Goal: Transaction & Acquisition: Obtain resource

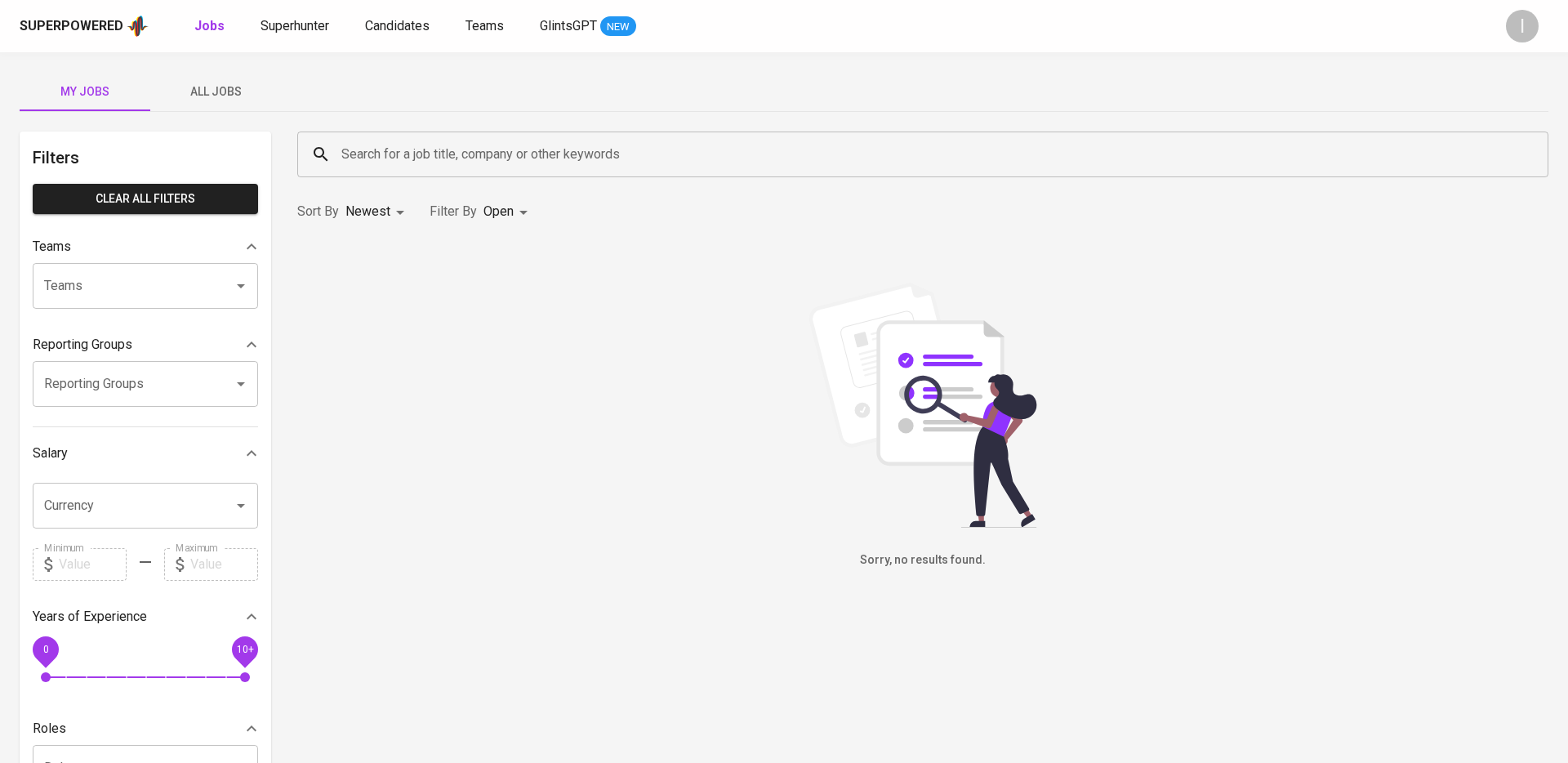
click at [201, 91] on span "All Jobs" at bounding box center [215, 91] width 111 height 21
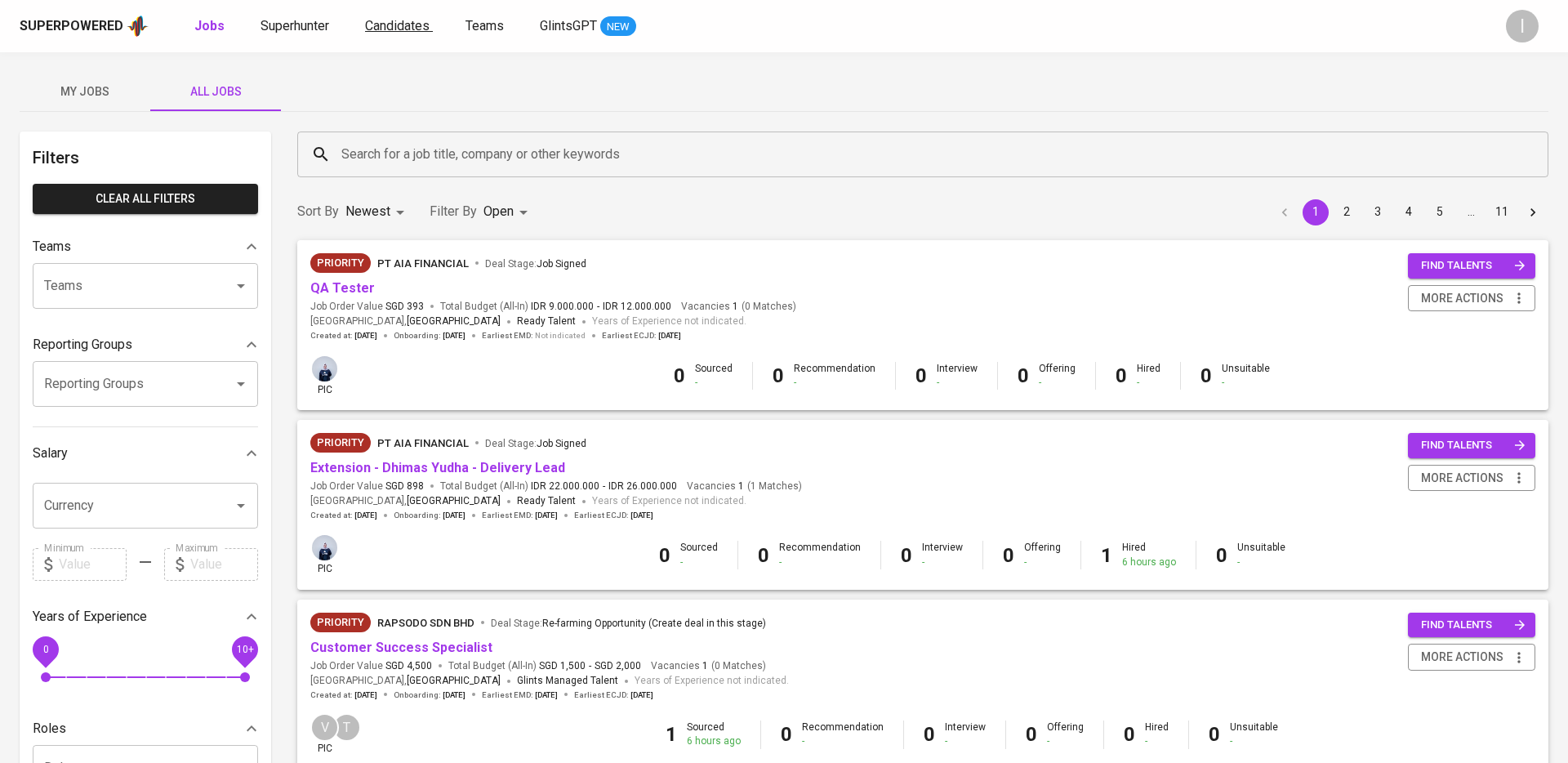
click at [387, 25] on span "Candidates" at bounding box center [397, 25] width 64 height 15
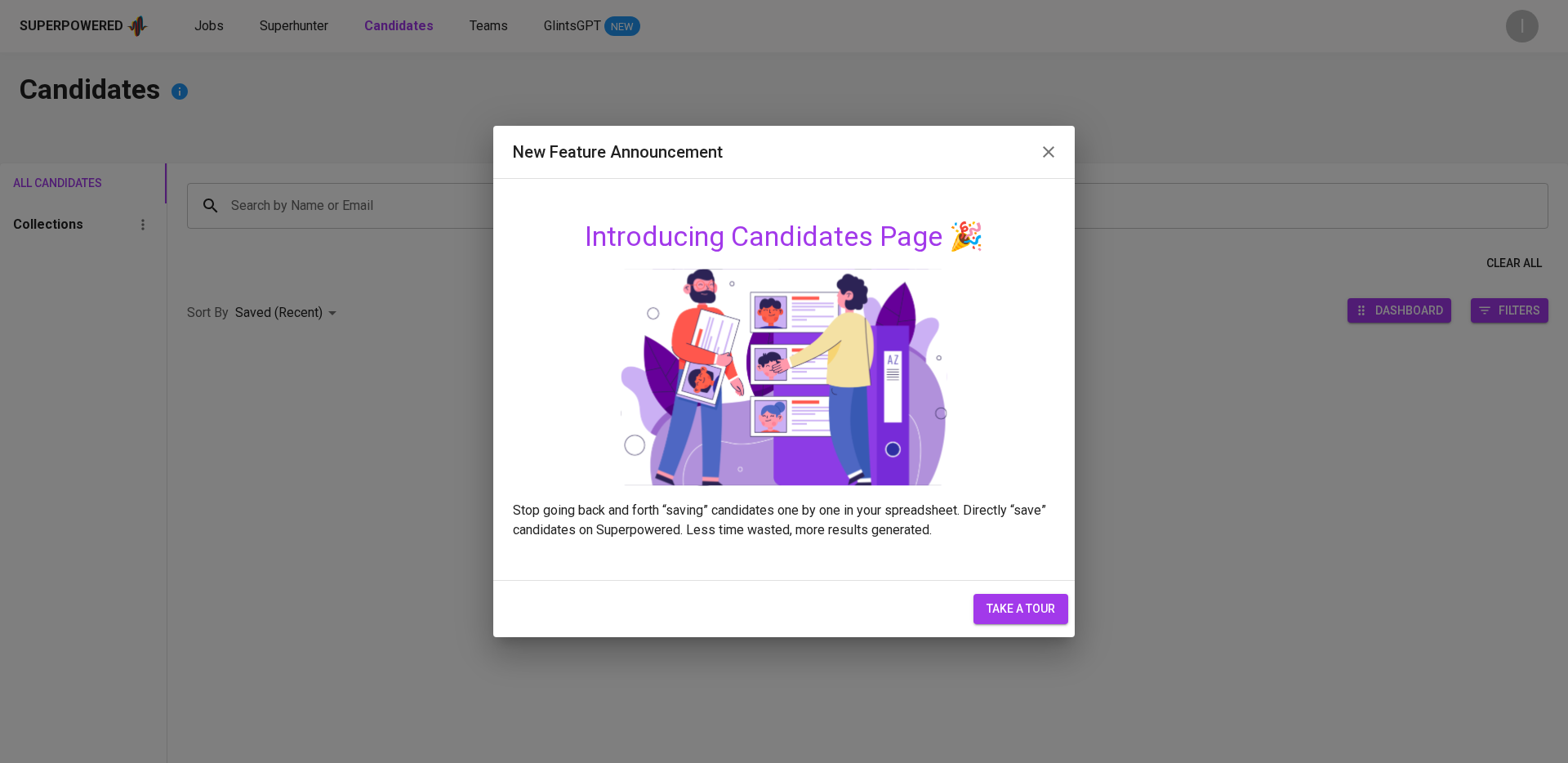
click at [1047, 154] on icon "button" at bounding box center [1048, 151] width 12 height 12
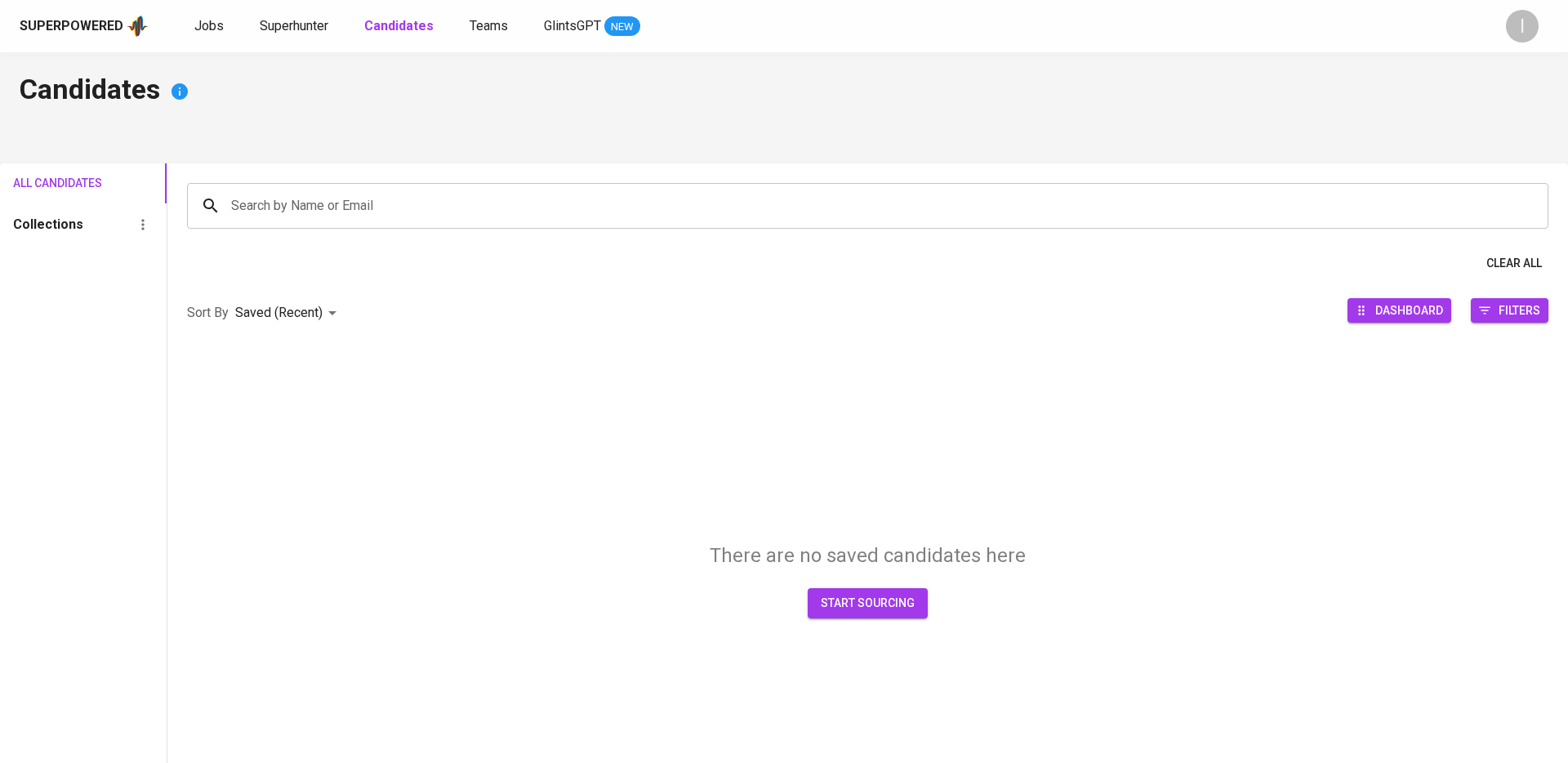
click at [843, 225] on div "Search by Name or Email" at bounding box center [868, 205] width 1362 height 46
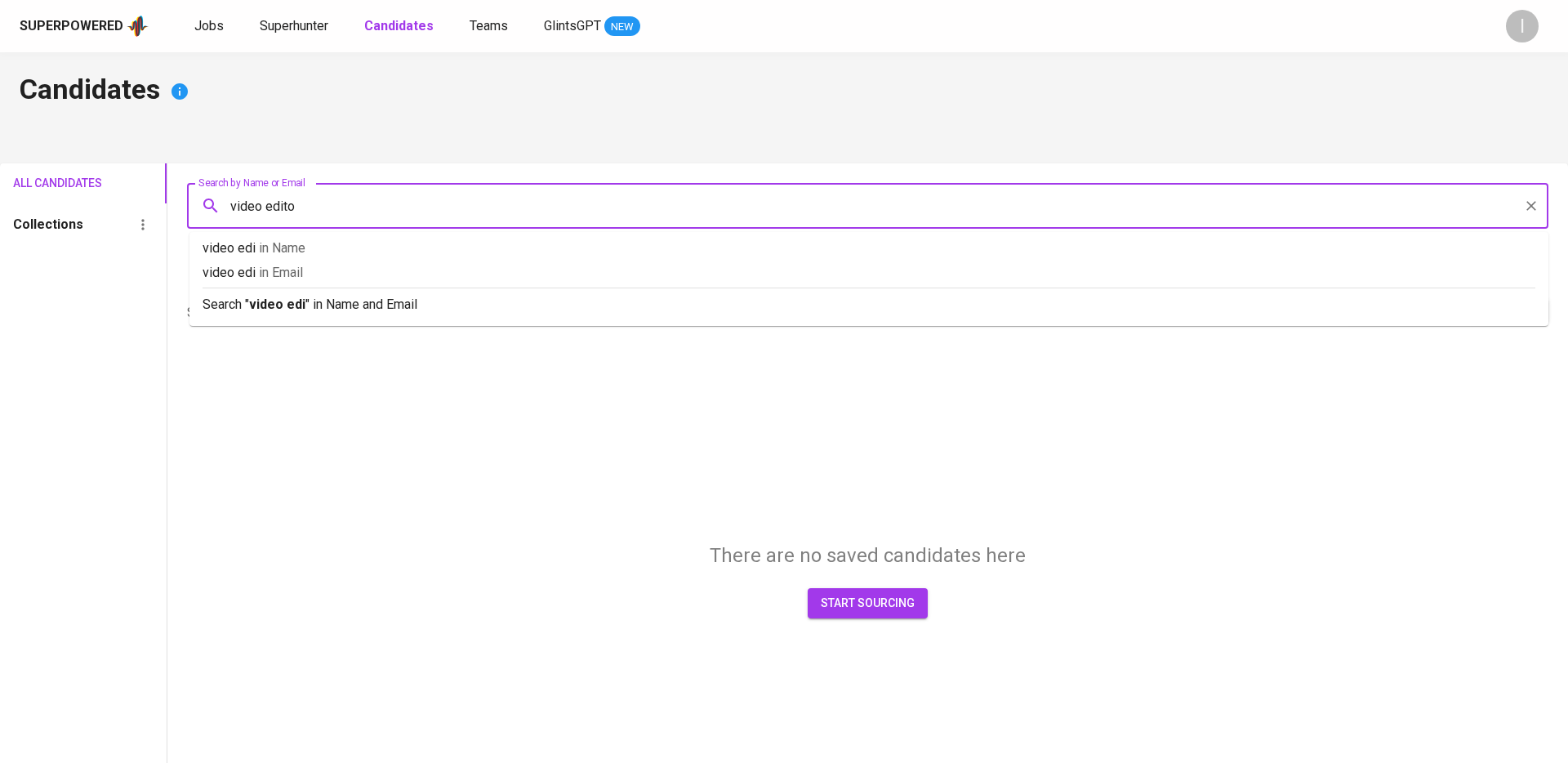
type input "video editor"
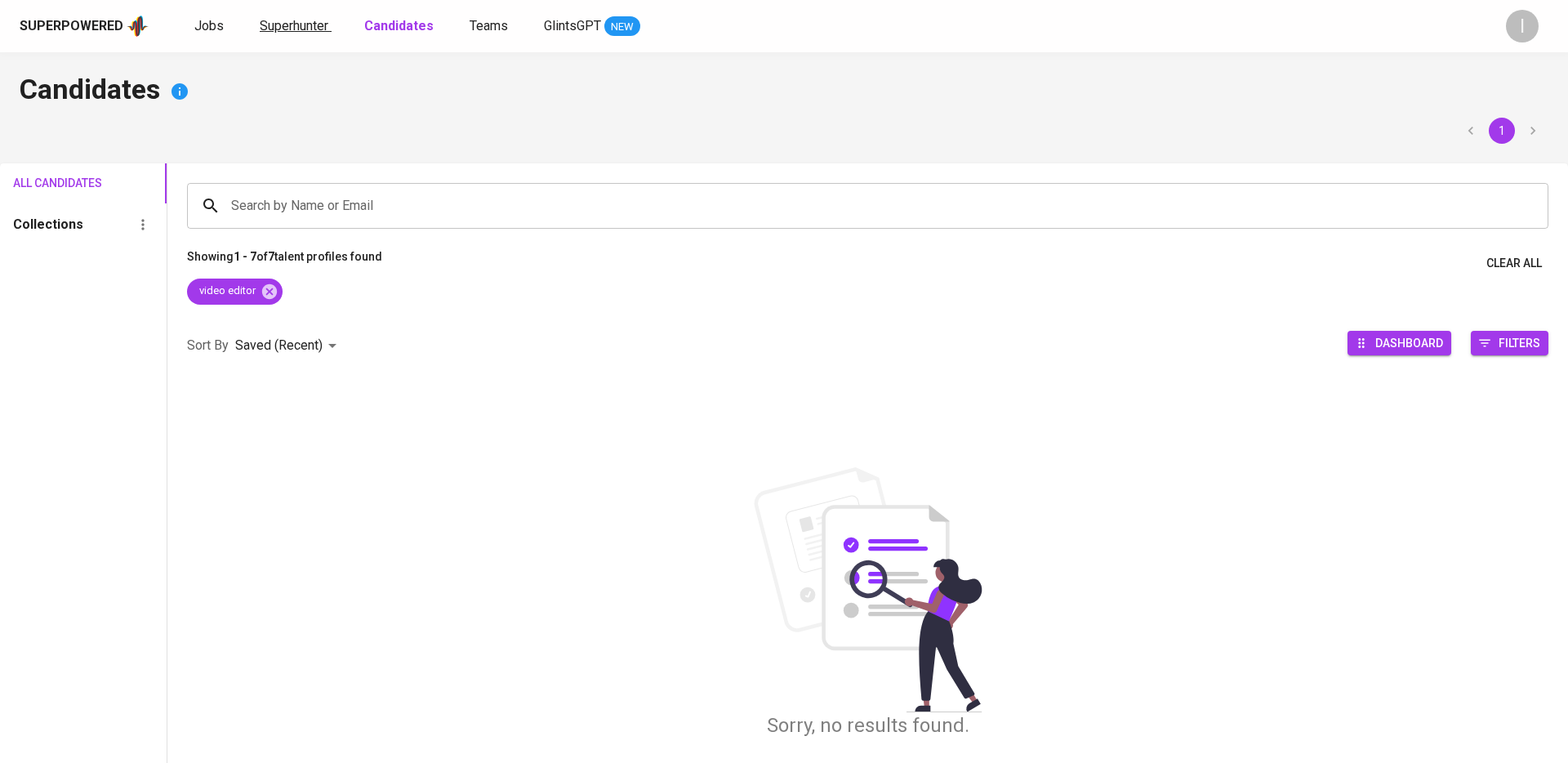
click at [301, 23] on span "Superhunter" at bounding box center [294, 25] width 69 height 15
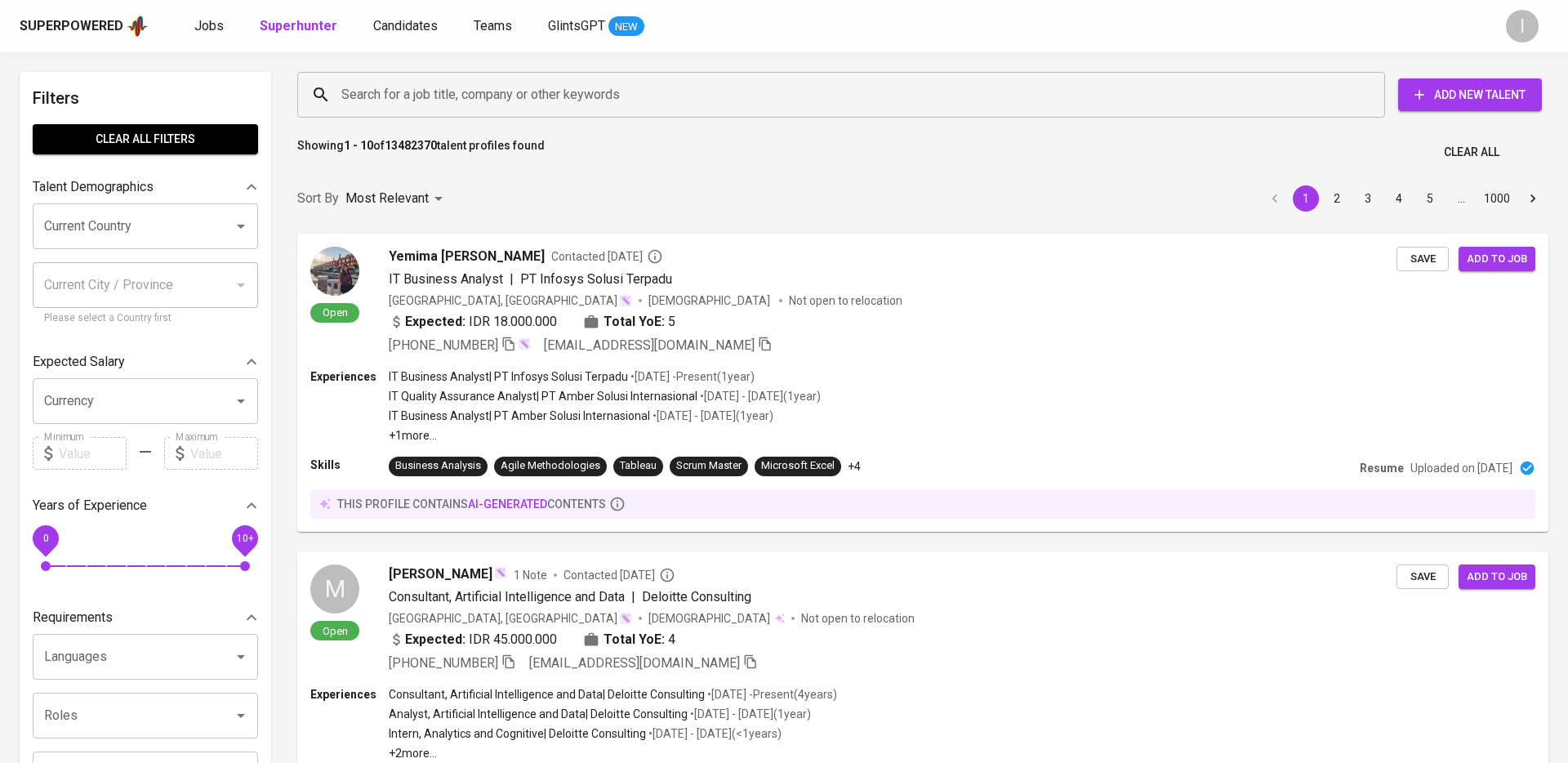
click at [496, 90] on input "Search for a job title, company or other keywords" at bounding box center [846, 95] width 1016 height 31
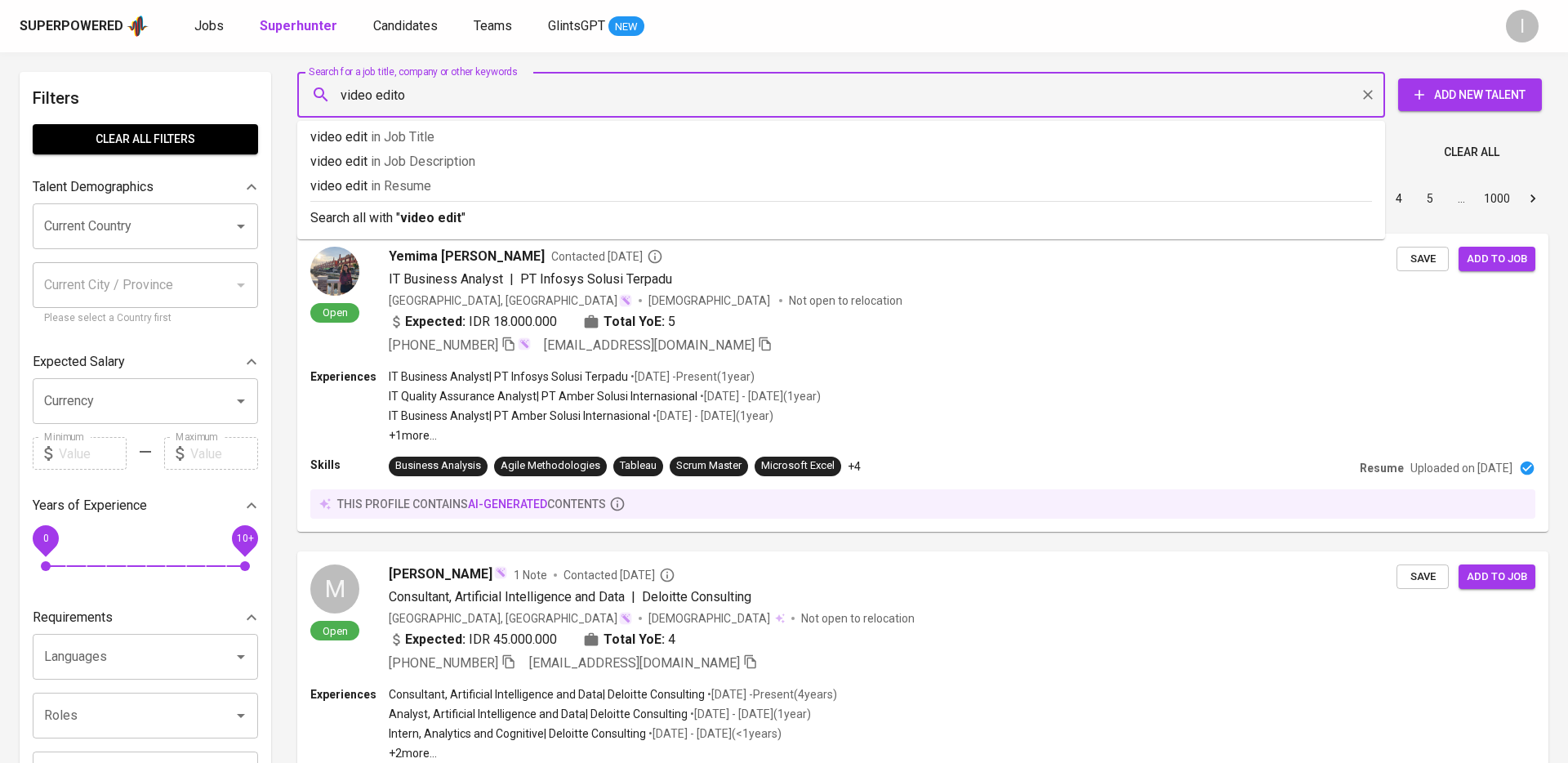
type input "video editor"
click at [424, 163] on p "Showing 1 - 10 of 13482370 talent profiles found" at bounding box center [420, 152] width 247 height 30
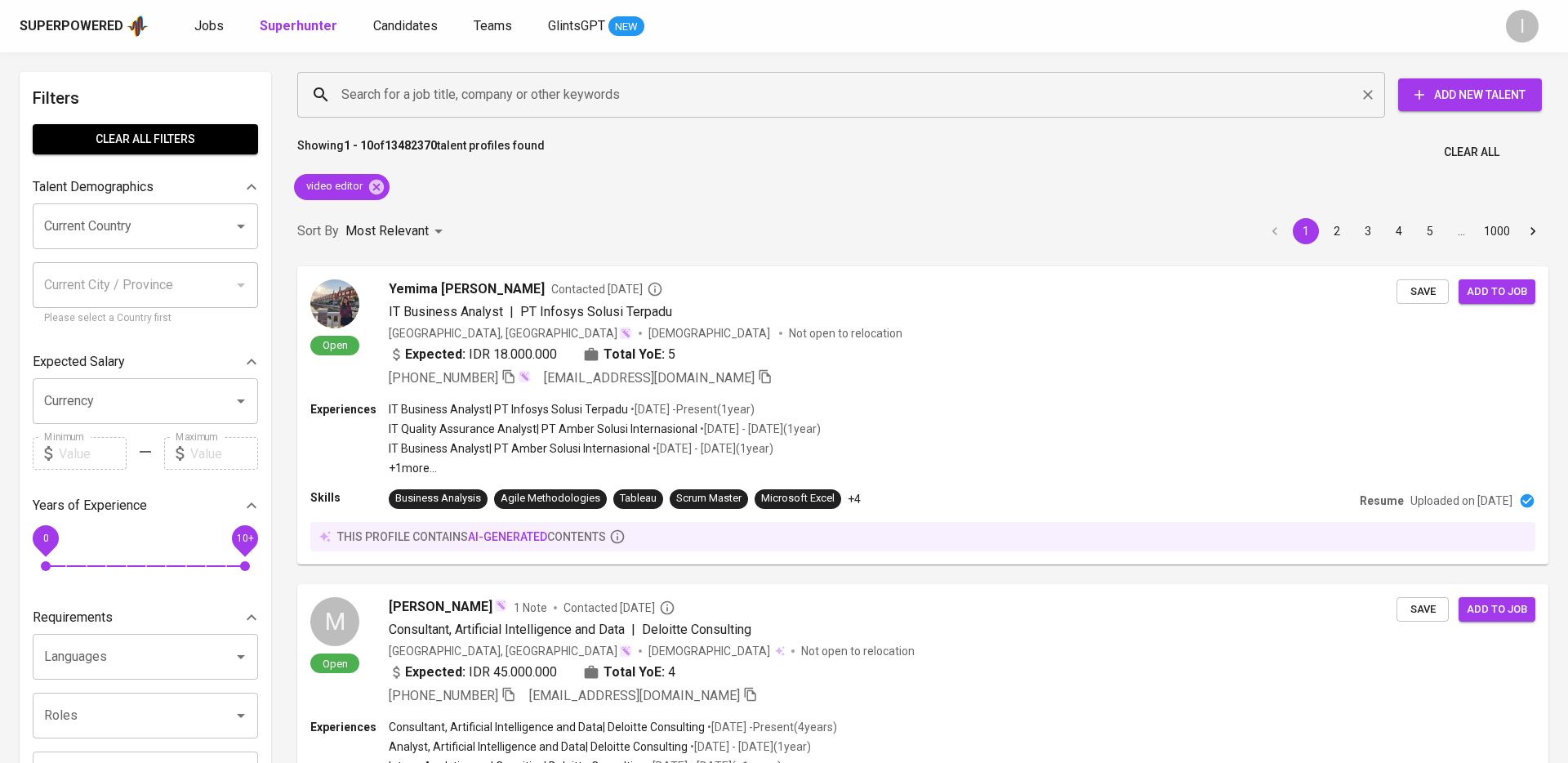
click at [518, 100] on input "Search for a job title, company or other keywords" at bounding box center [846, 95] width 1016 height 31
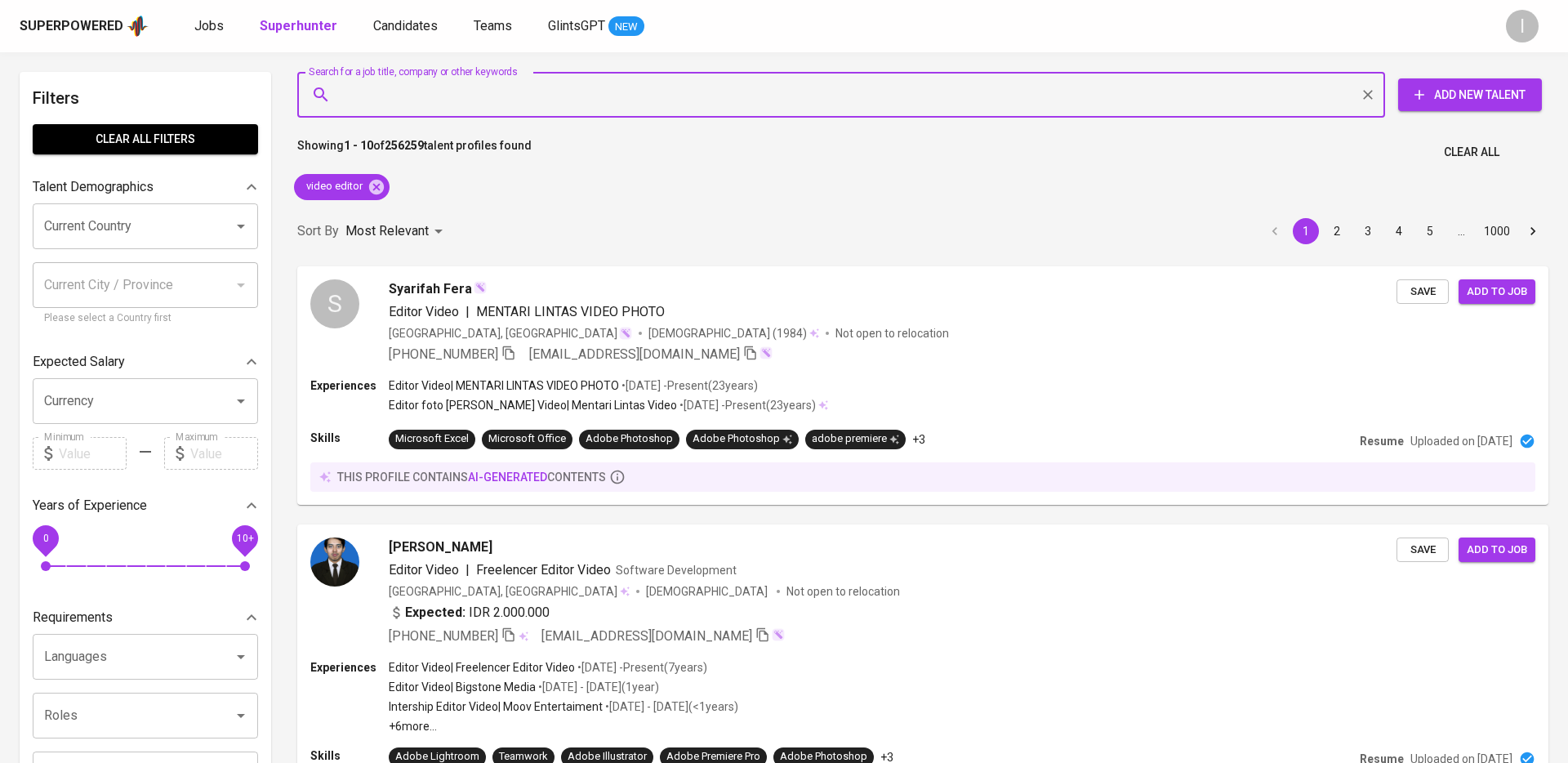
click at [535, 87] on input "Search for a job title, company or other keywords" at bounding box center [846, 95] width 1016 height 31
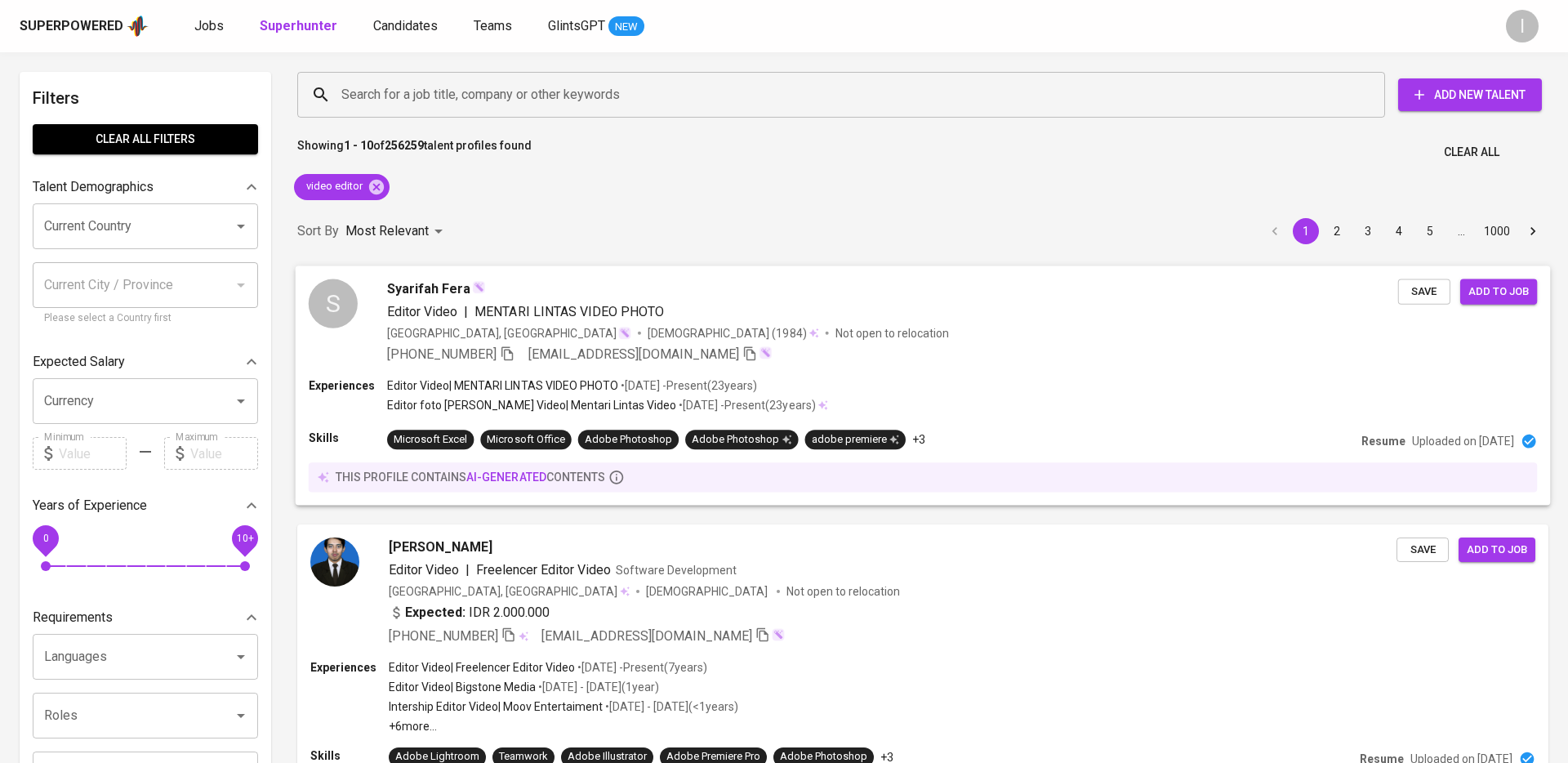
click at [1412, 443] on p "Uploaded on [DATE]" at bounding box center [1463, 441] width 102 height 16
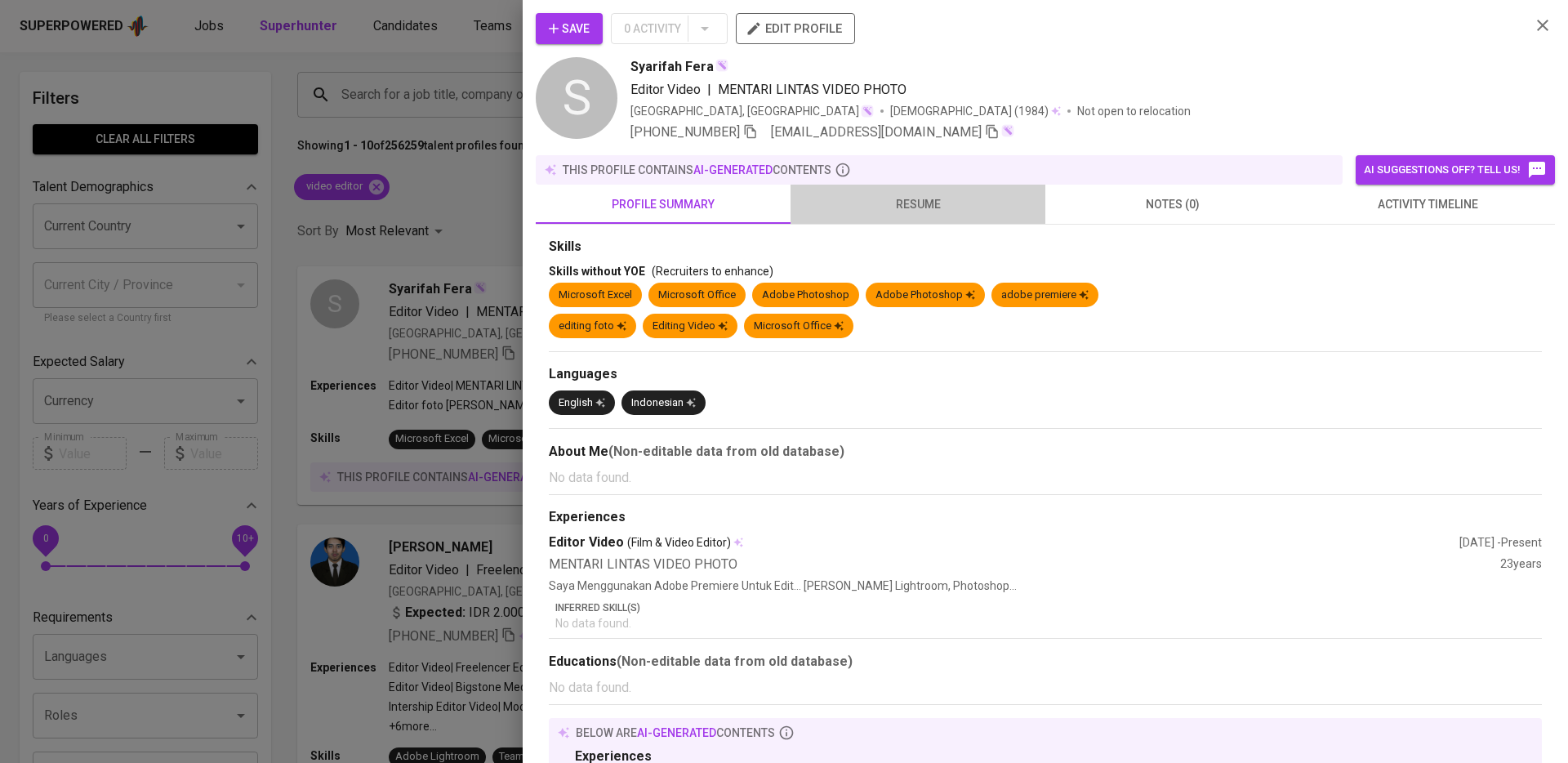
click at [945, 218] on button "resume" at bounding box center [917, 204] width 254 height 39
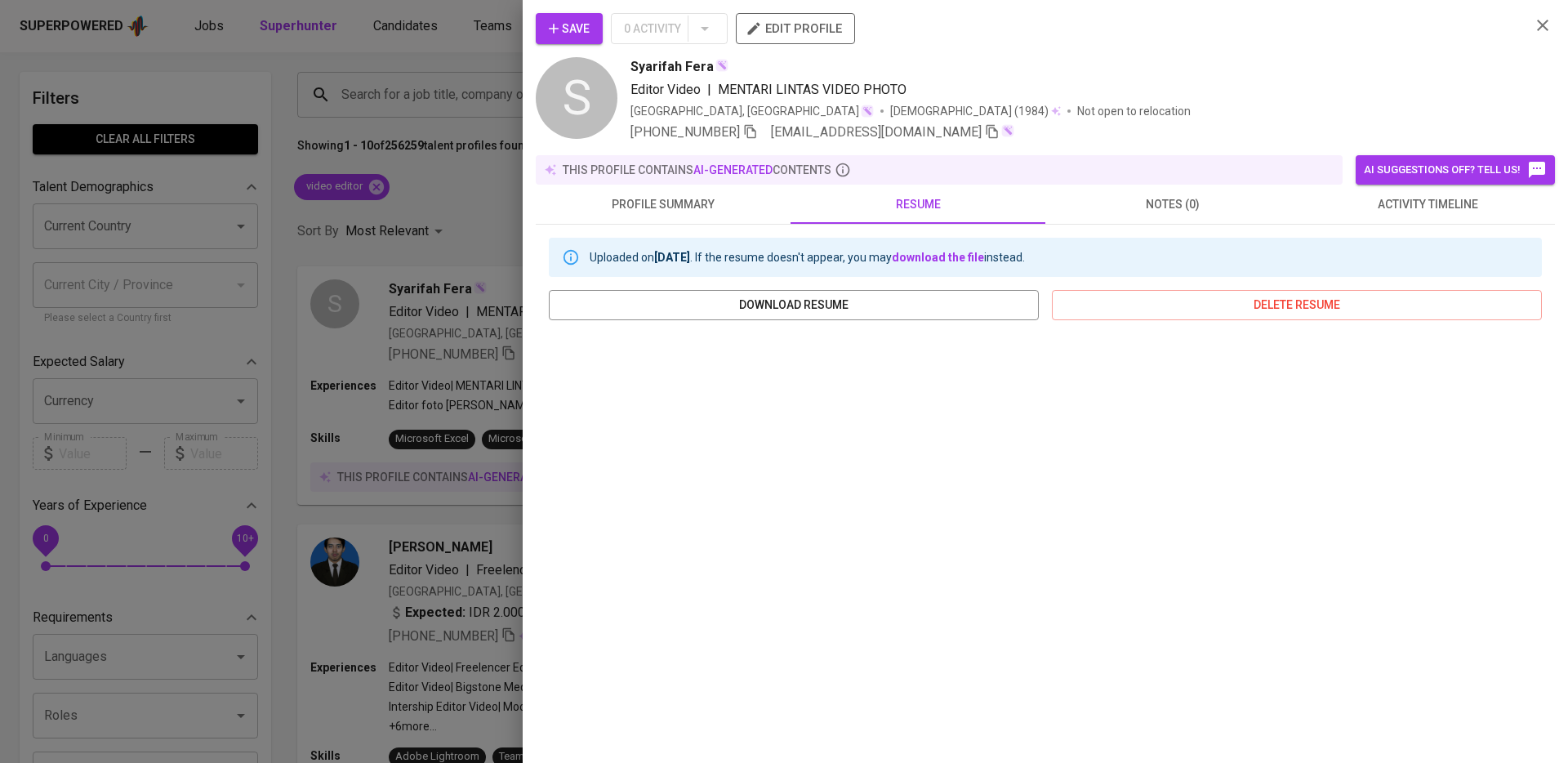
scroll to position [43, 0]
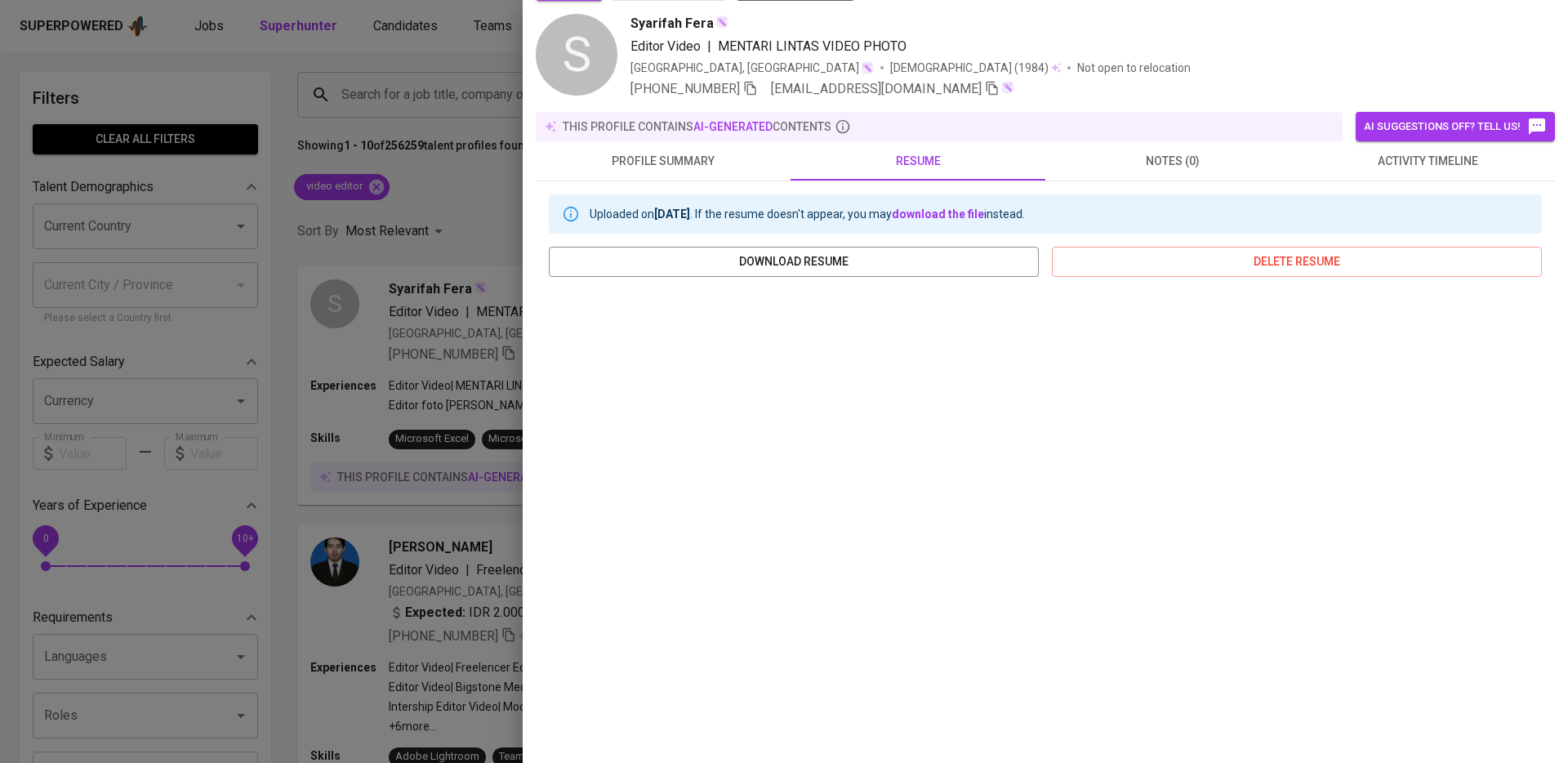
click at [469, 194] on div at bounding box center [784, 381] width 1568 height 763
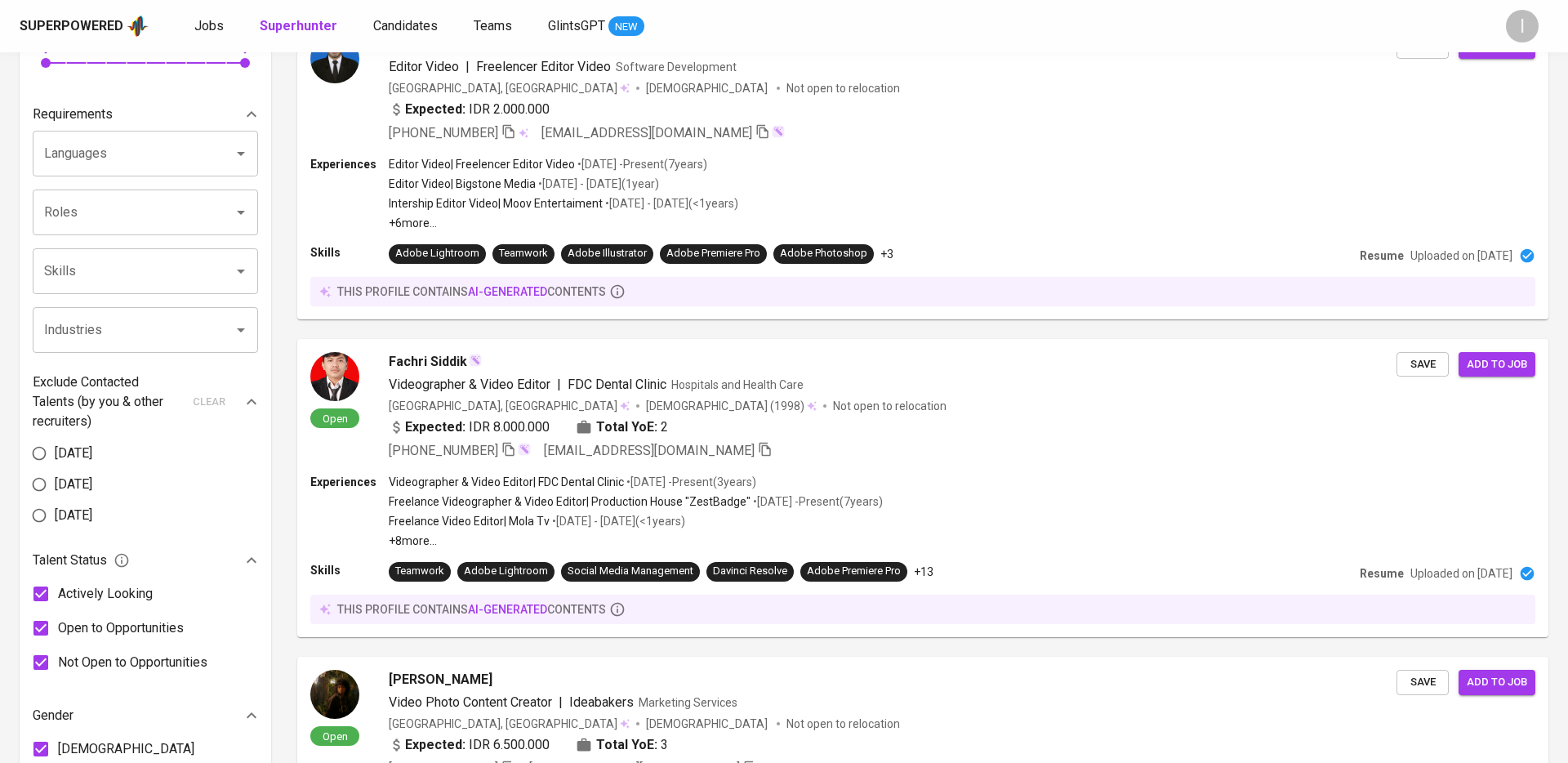
scroll to position [505, 0]
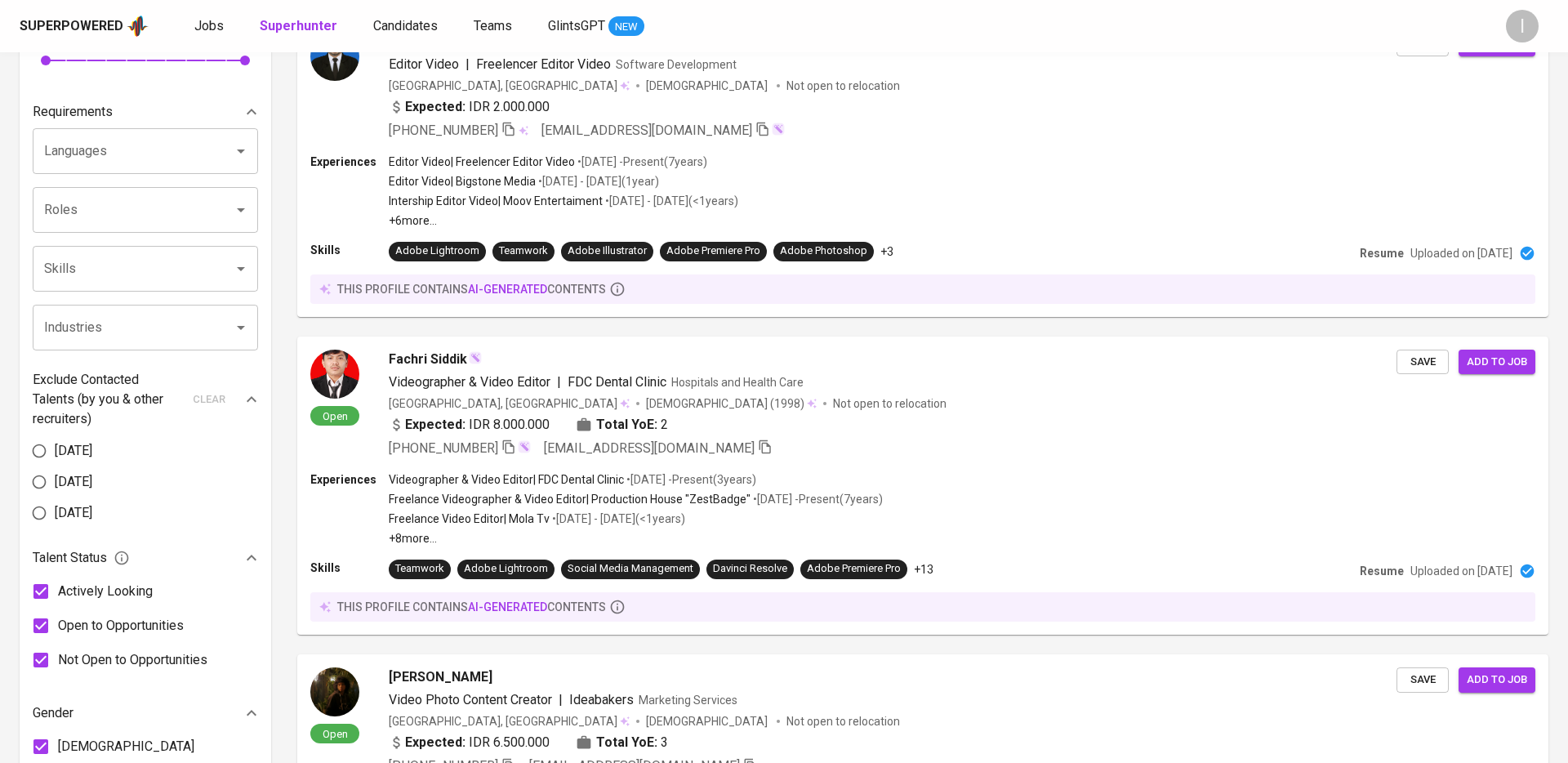
click at [92, 512] on span "[DATE]" at bounding box center [72, 513] width 37 height 20
click at [54, 512] on input "[DATE]" at bounding box center [39, 512] width 31 height 31
radio input "true"
click at [194, 291] on div "Skills" at bounding box center [145, 269] width 225 height 46
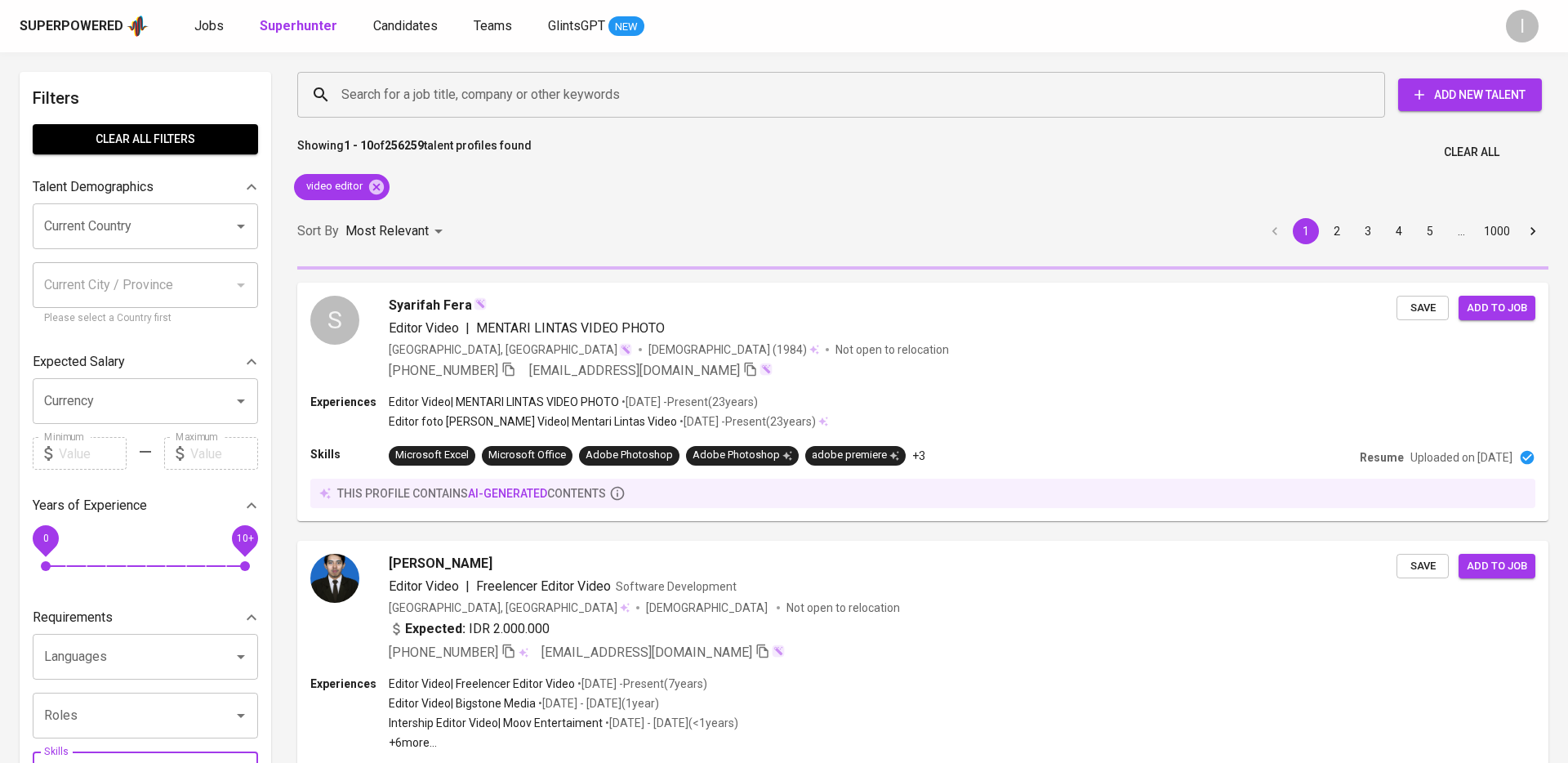
click at [150, 215] on input "Current Country" at bounding box center [122, 226] width 165 height 31
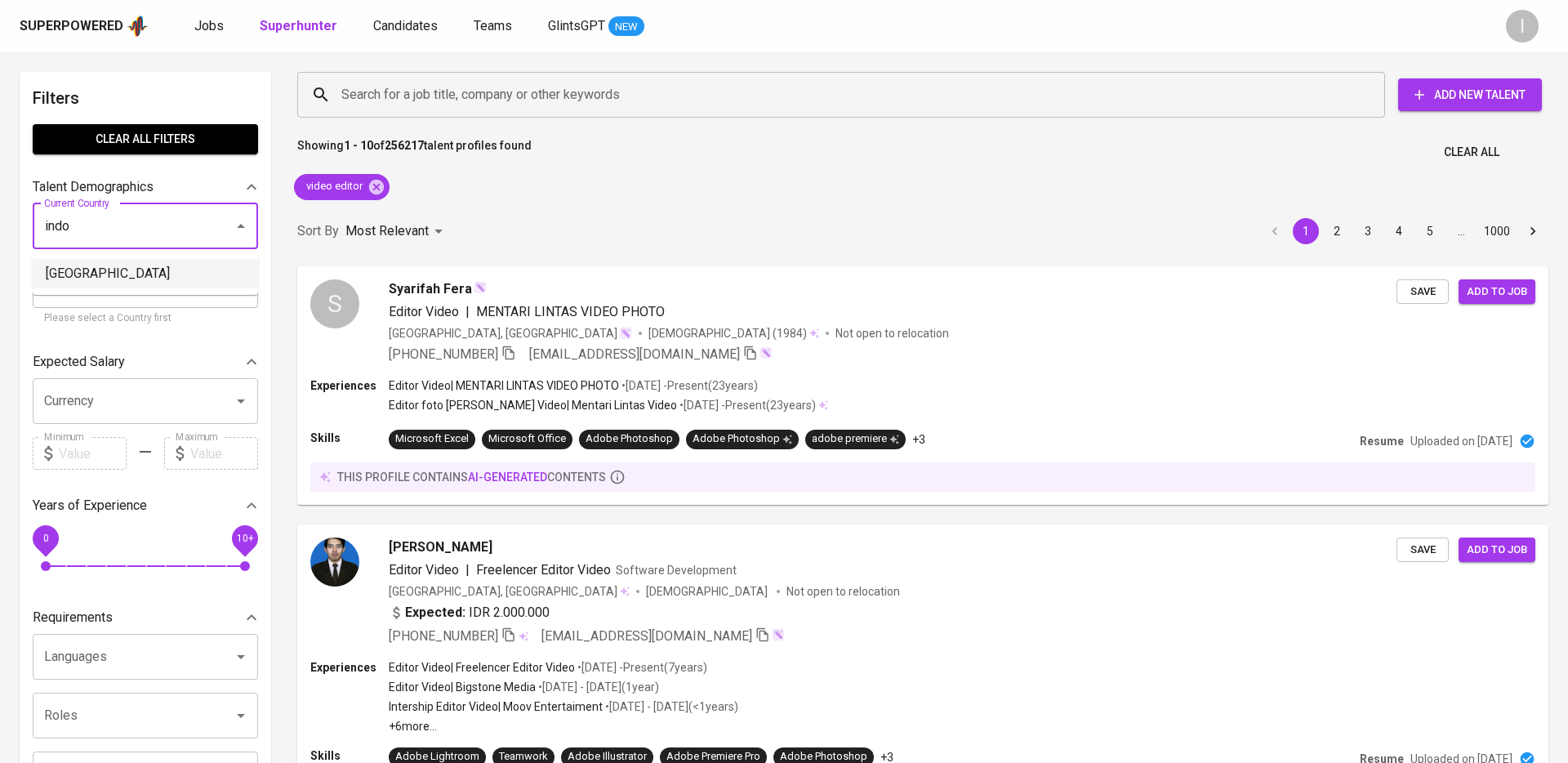
click at [179, 264] on li "[GEOGRAPHIC_DATA]" at bounding box center [145, 273] width 225 height 29
type input "[GEOGRAPHIC_DATA]"
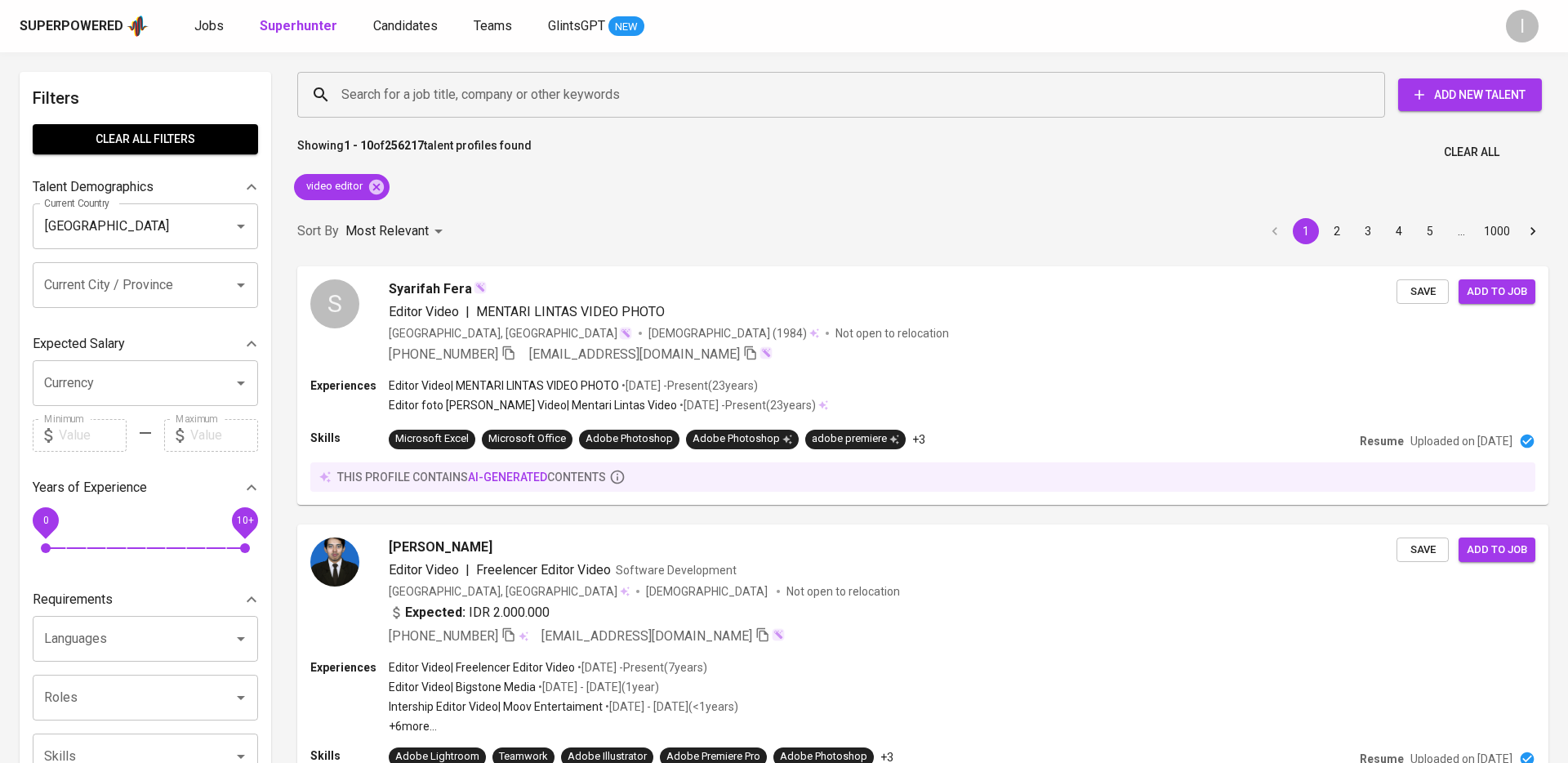
click at [167, 287] on input "Current City / Province" at bounding box center [122, 285] width 165 height 31
click at [155, 339] on li "[GEOGRAPHIC_DATA], [GEOGRAPHIC_DATA]" at bounding box center [145, 342] width 225 height 49
type input "batam"
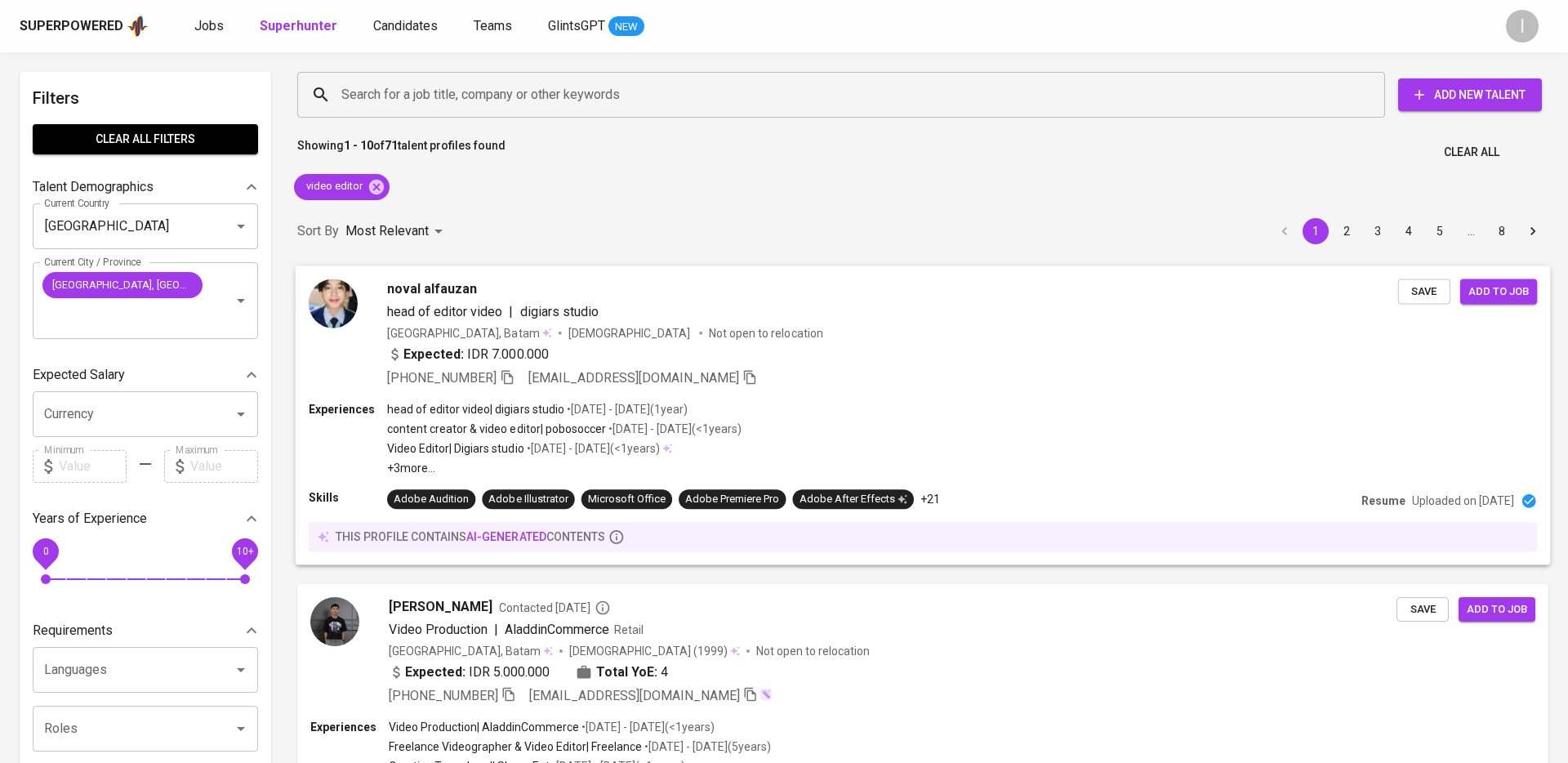
click at [1369, 491] on div "Skills Adobe Audition Adobe Illustrator Microsoft Office Adobe Premiere Pro Ado…" at bounding box center [923, 499] width 1229 height 20
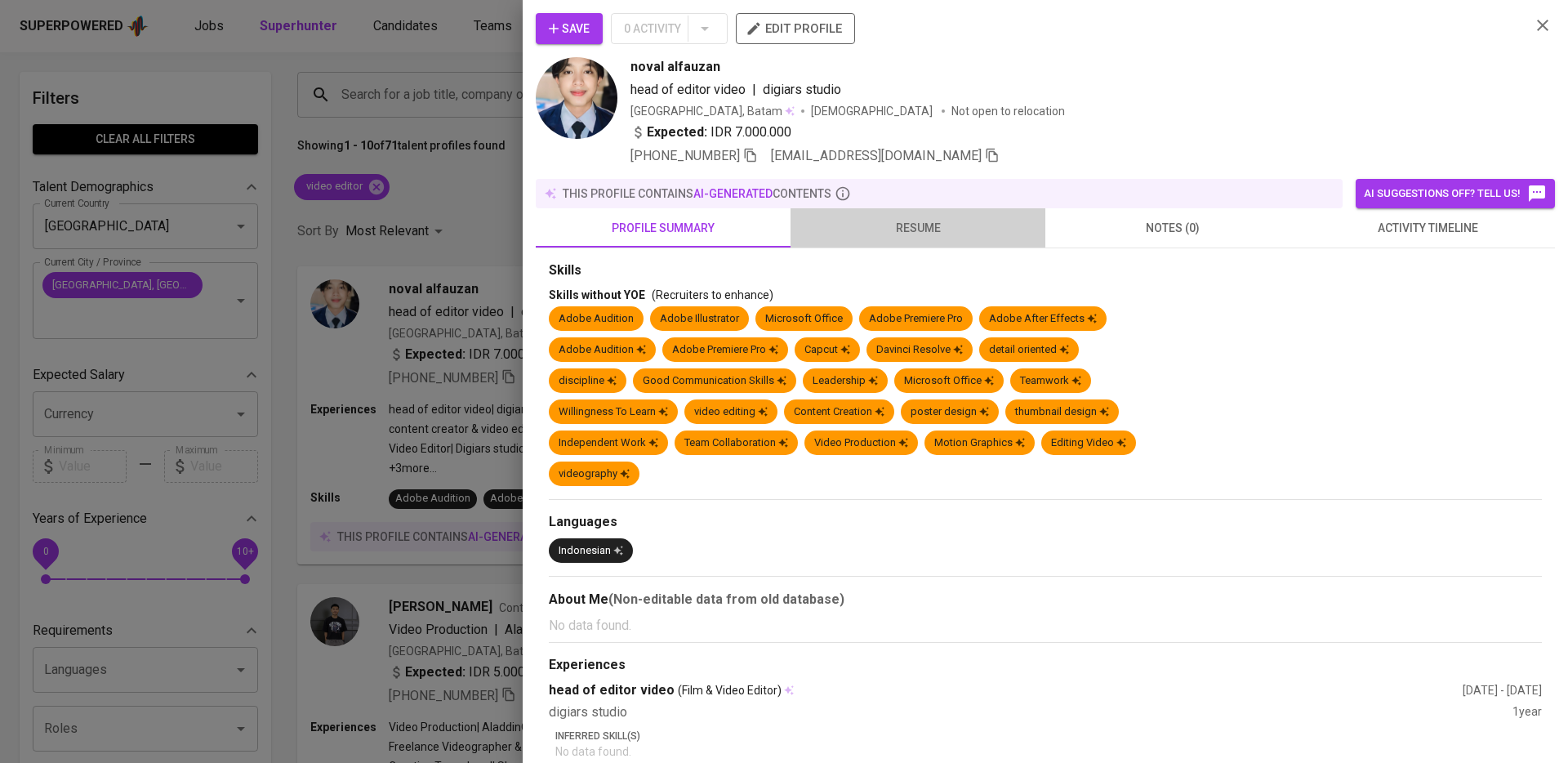
click at [932, 234] on span "resume" at bounding box center [918, 228] width 235 height 21
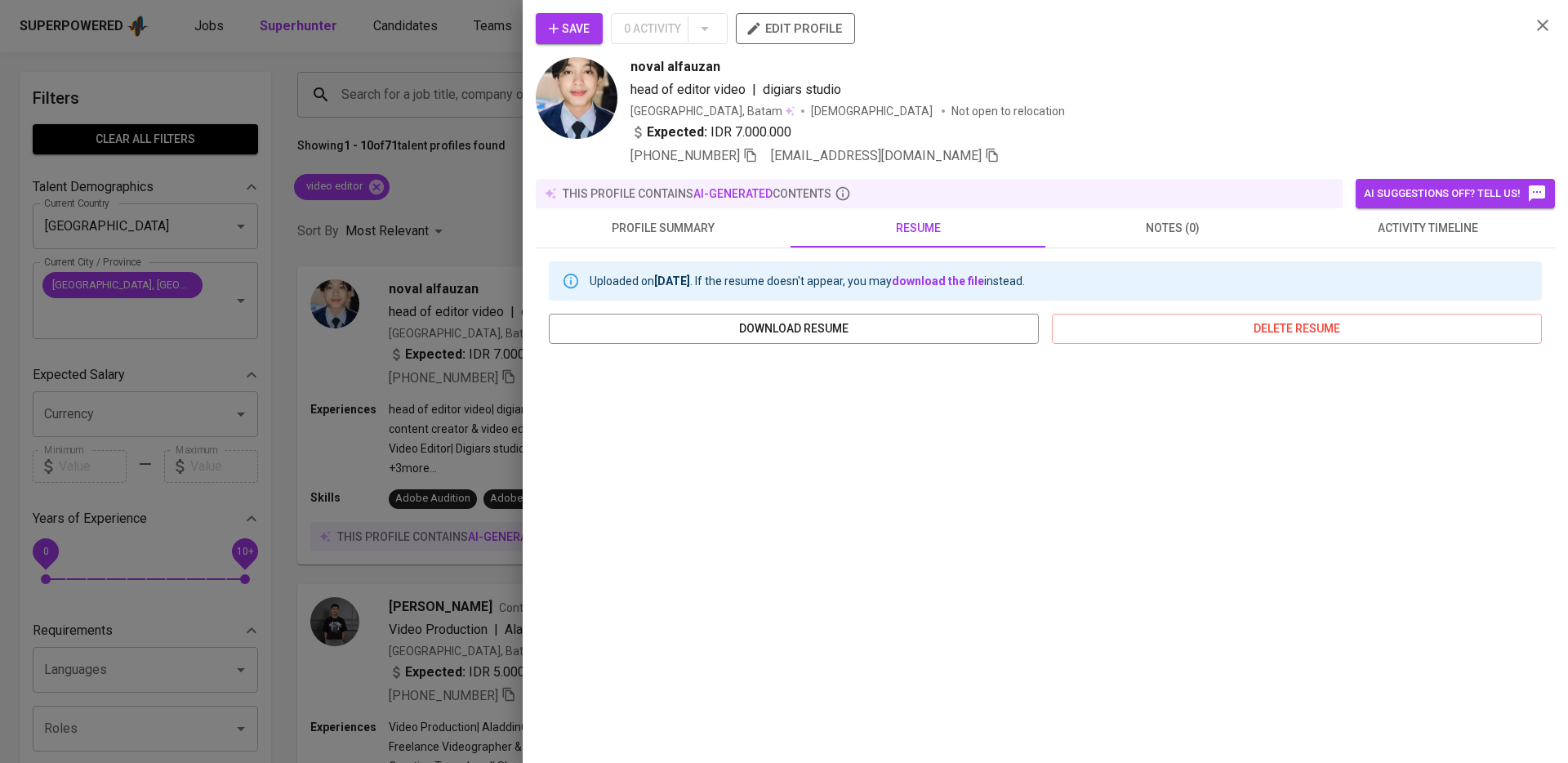
click at [384, 432] on div at bounding box center [784, 381] width 1568 height 763
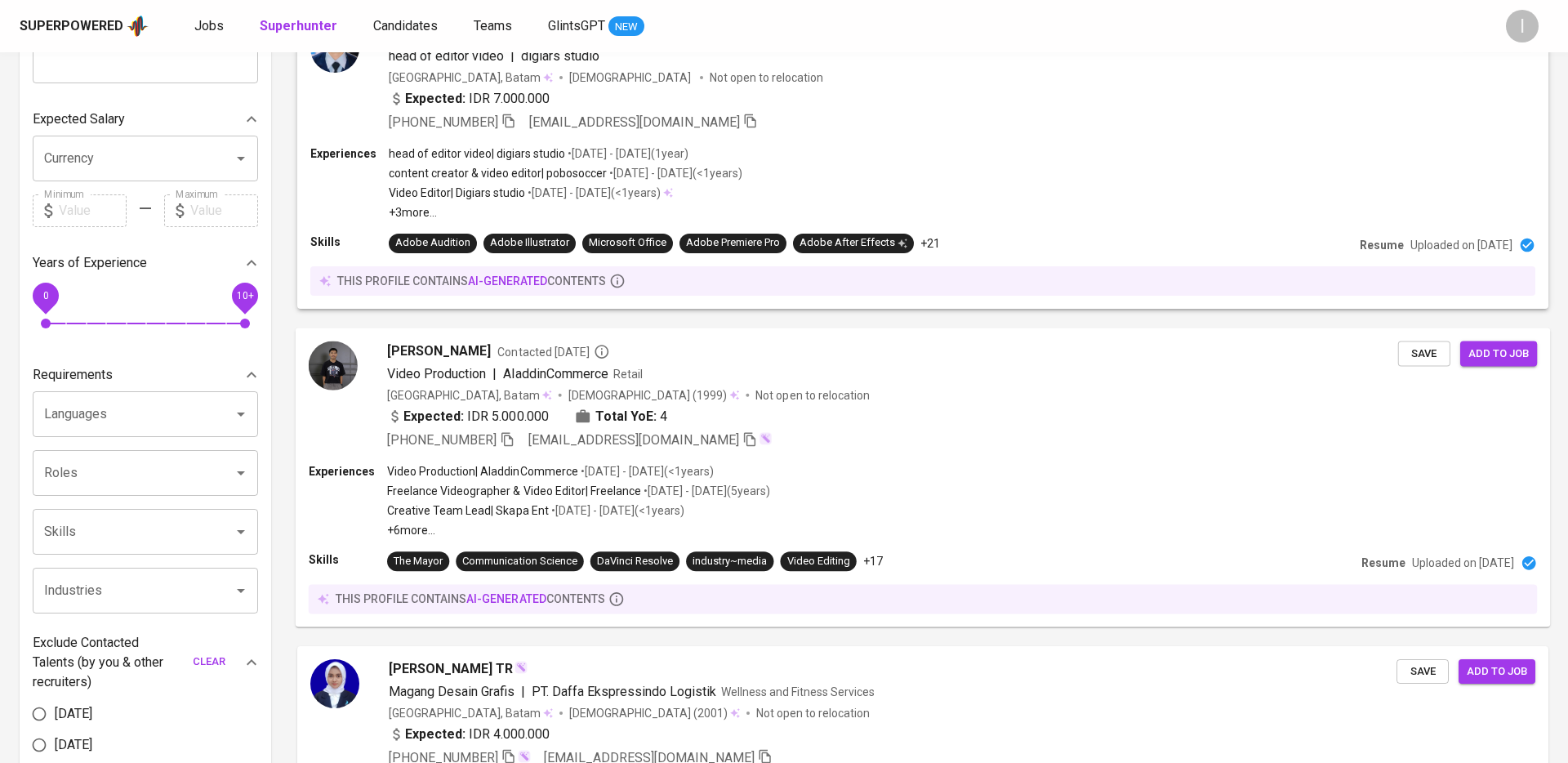
scroll to position [276, 0]
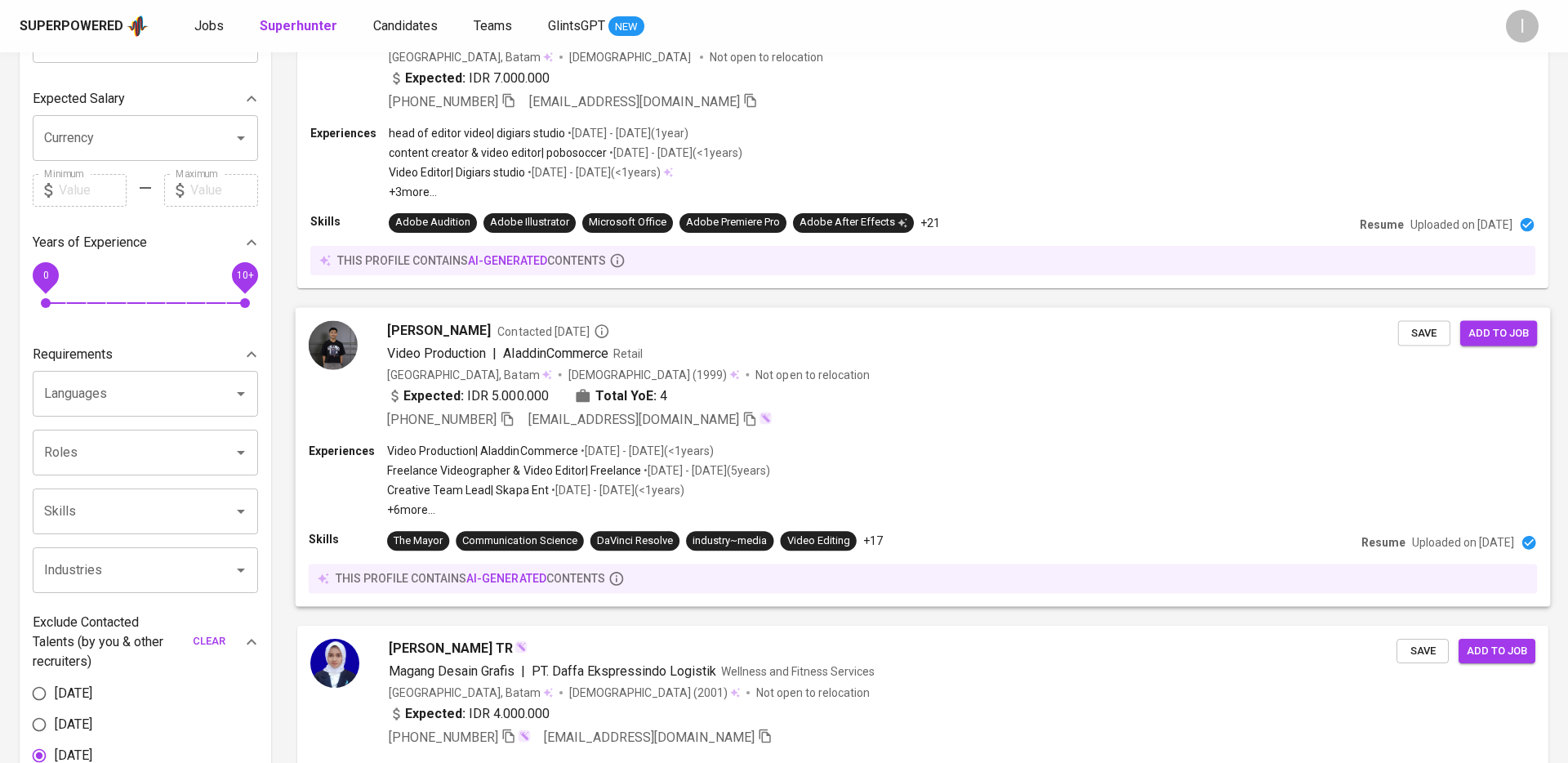
click at [813, 390] on div "Expected: IDR 5.000.000 Total YoE: 4" at bounding box center [893, 397] width 1011 height 24
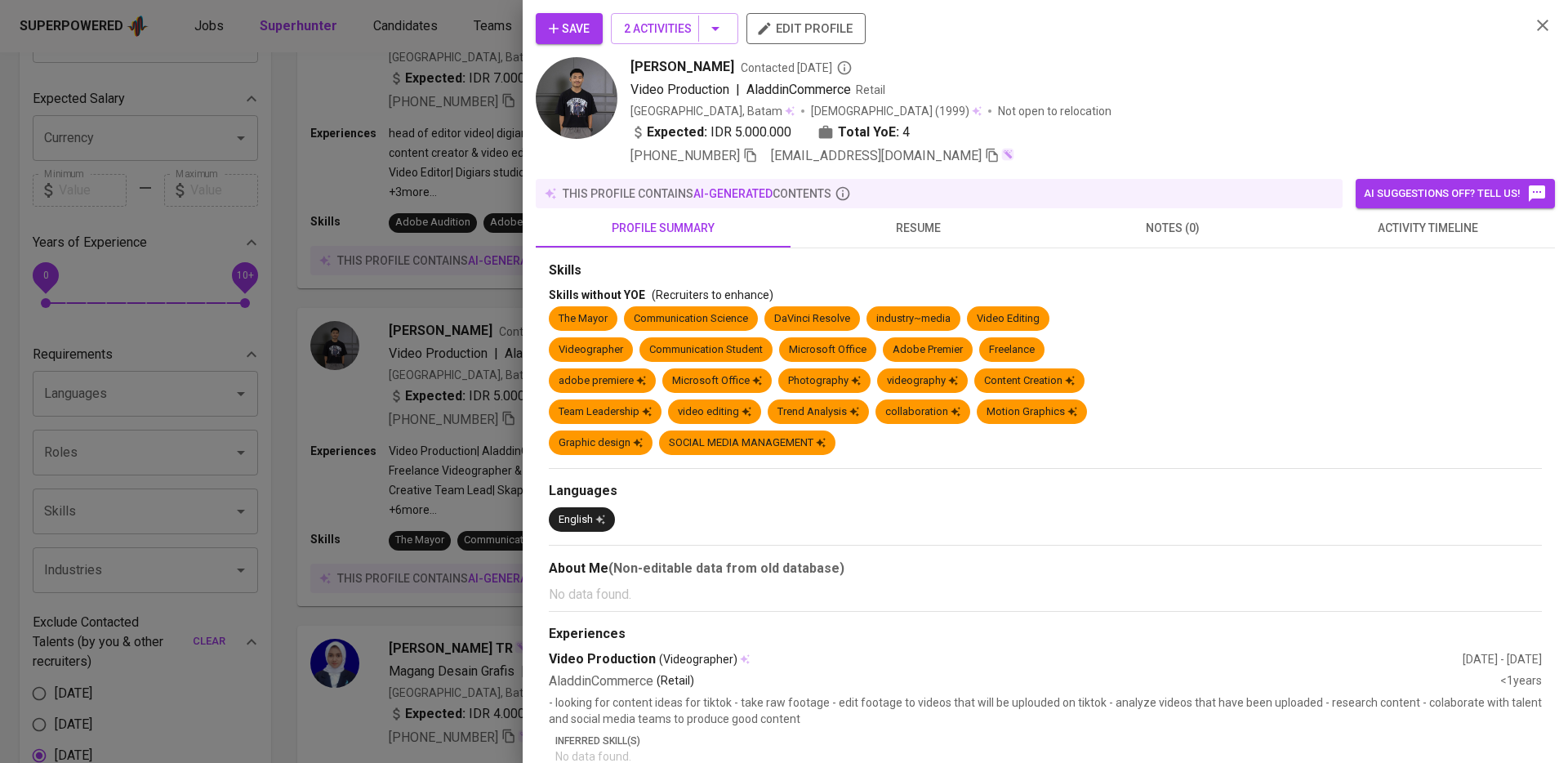
click at [951, 220] on span "resume" at bounding box center [918, 228] width 235 height 21
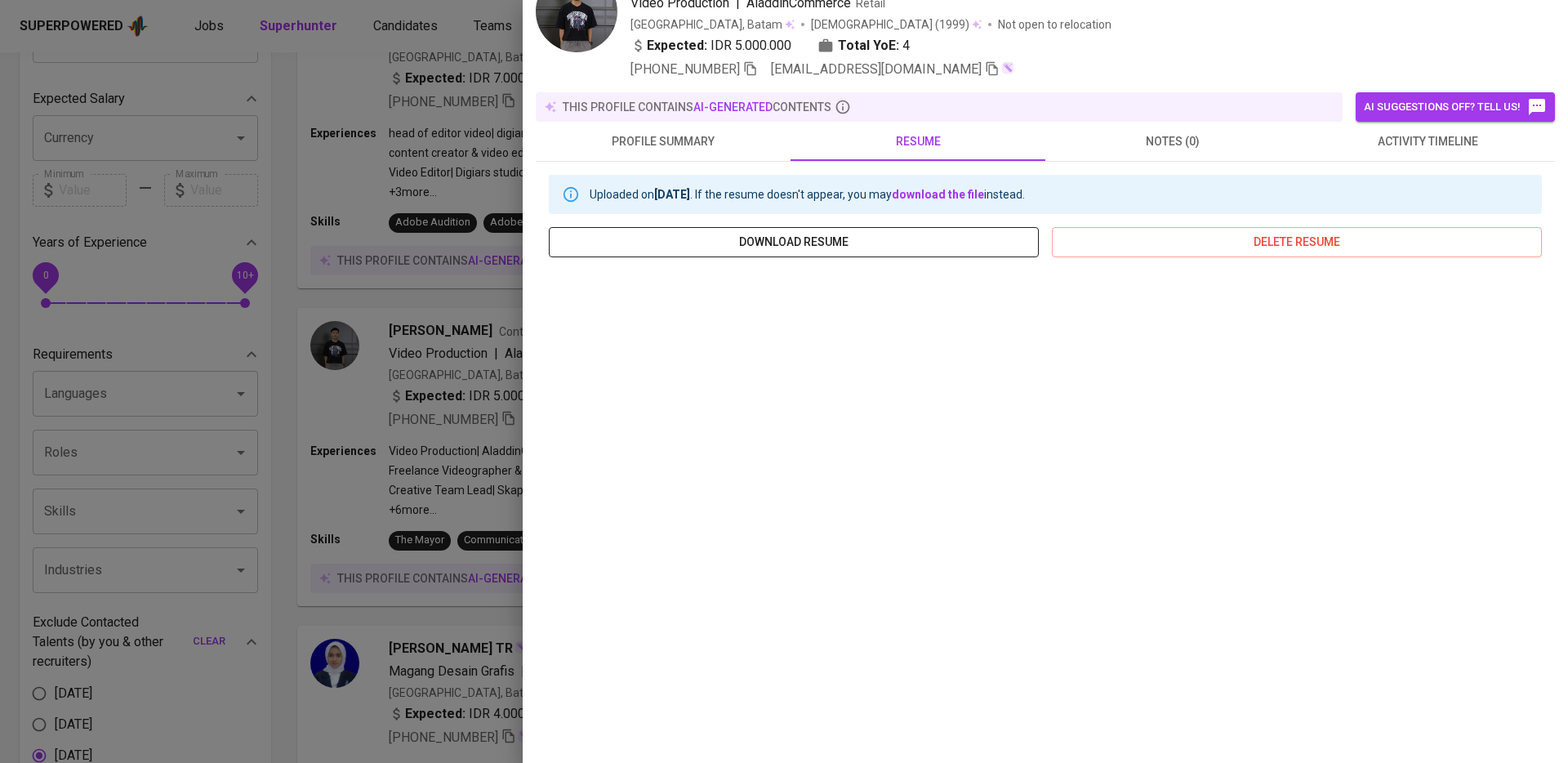
scroll to position [110, 0]
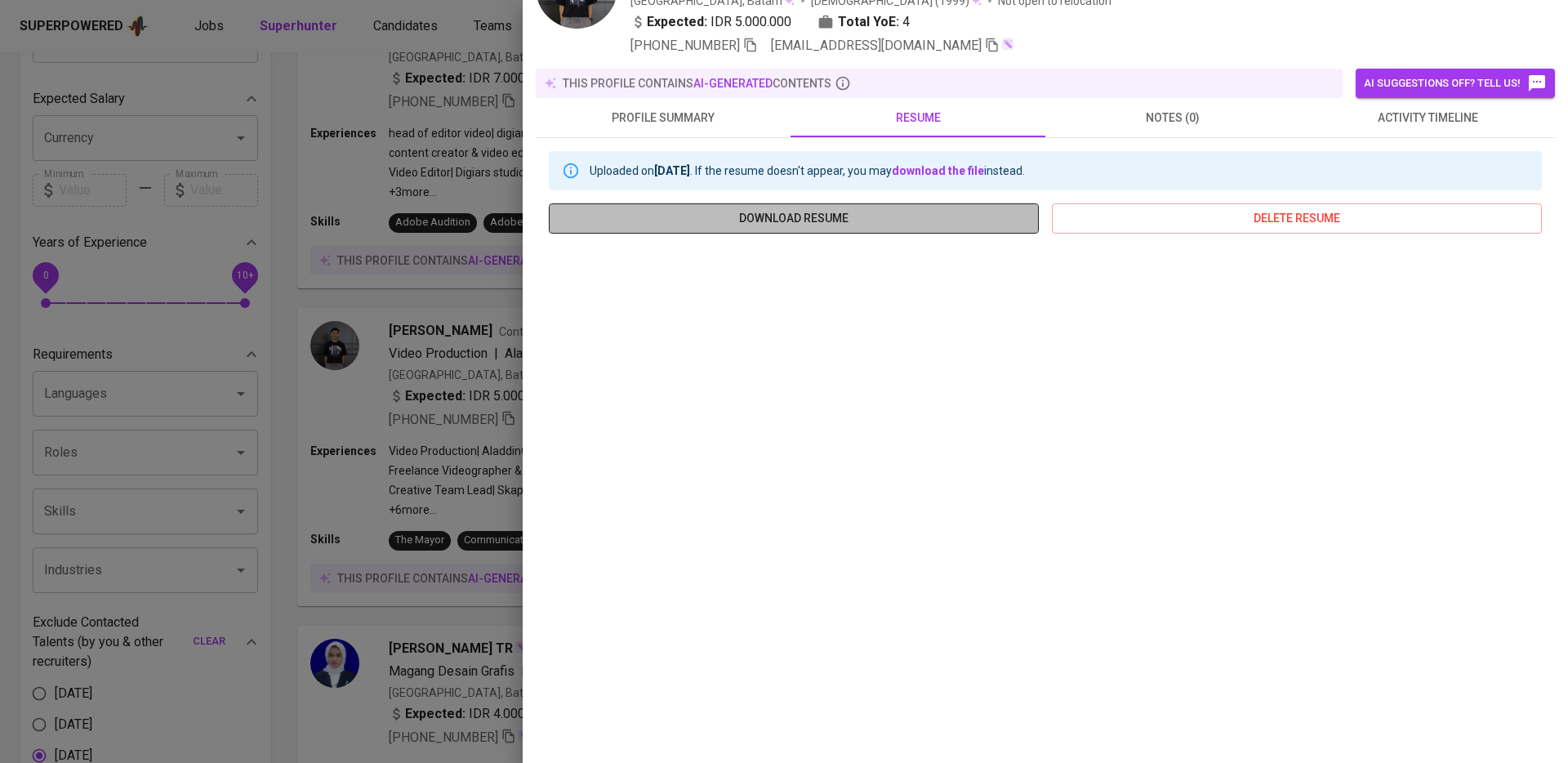
click at [947, 208] on span "download resume" at bounding box center [794, 218] width 464 height 21
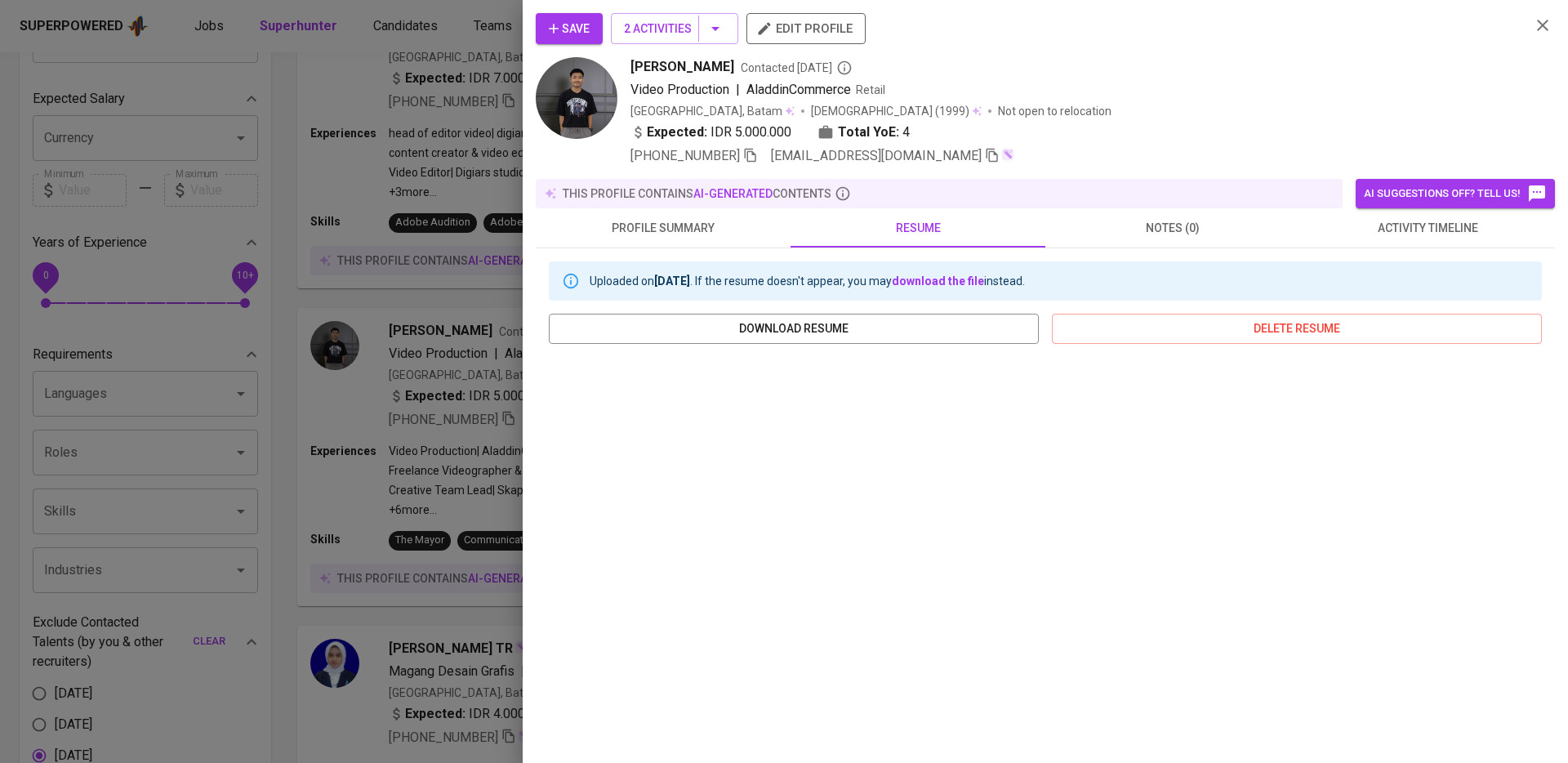
scroll to position [110, 0]
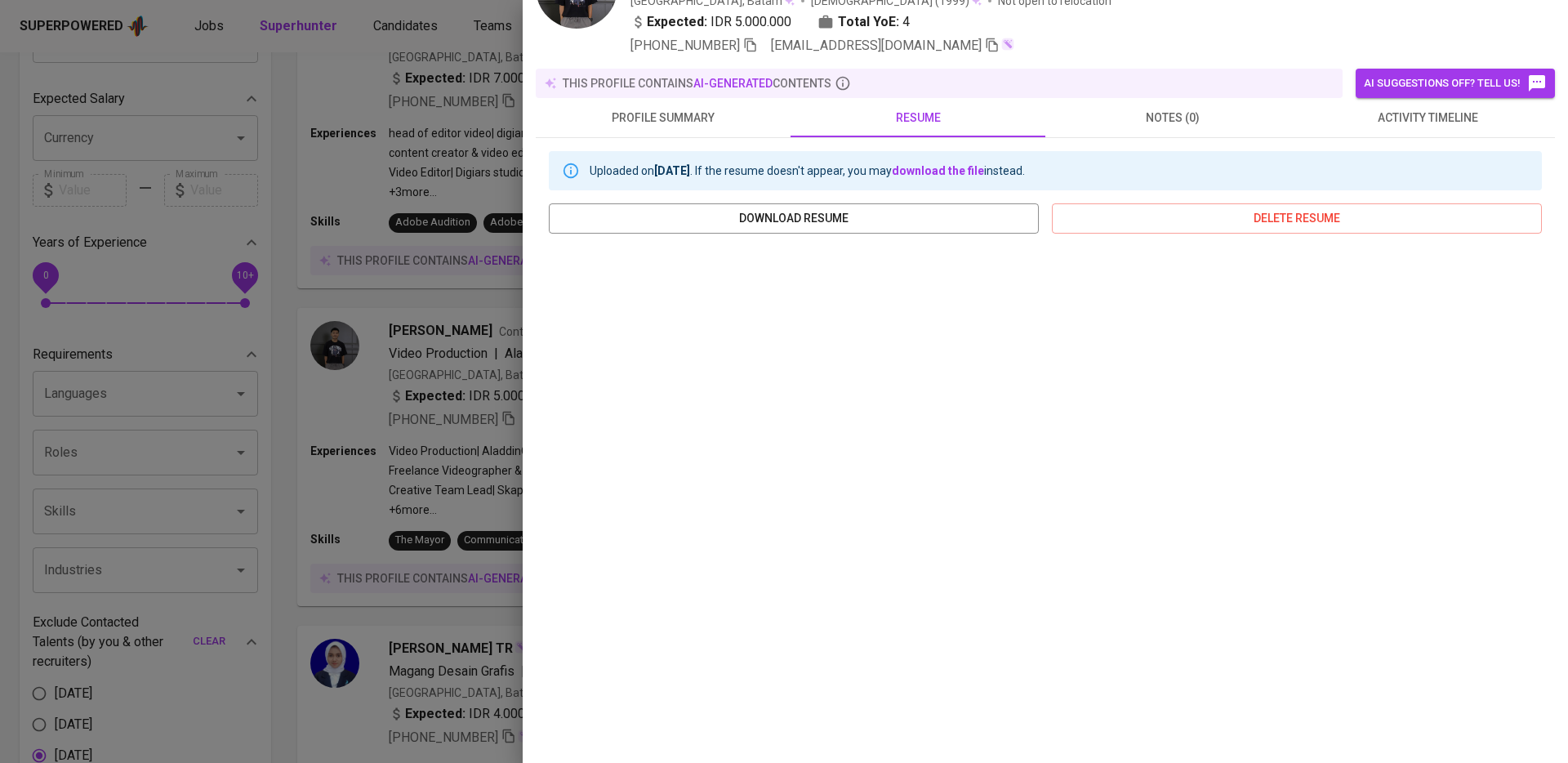
click at [377, 162] on div at bounding box center [784, 381] width 1568 height 763
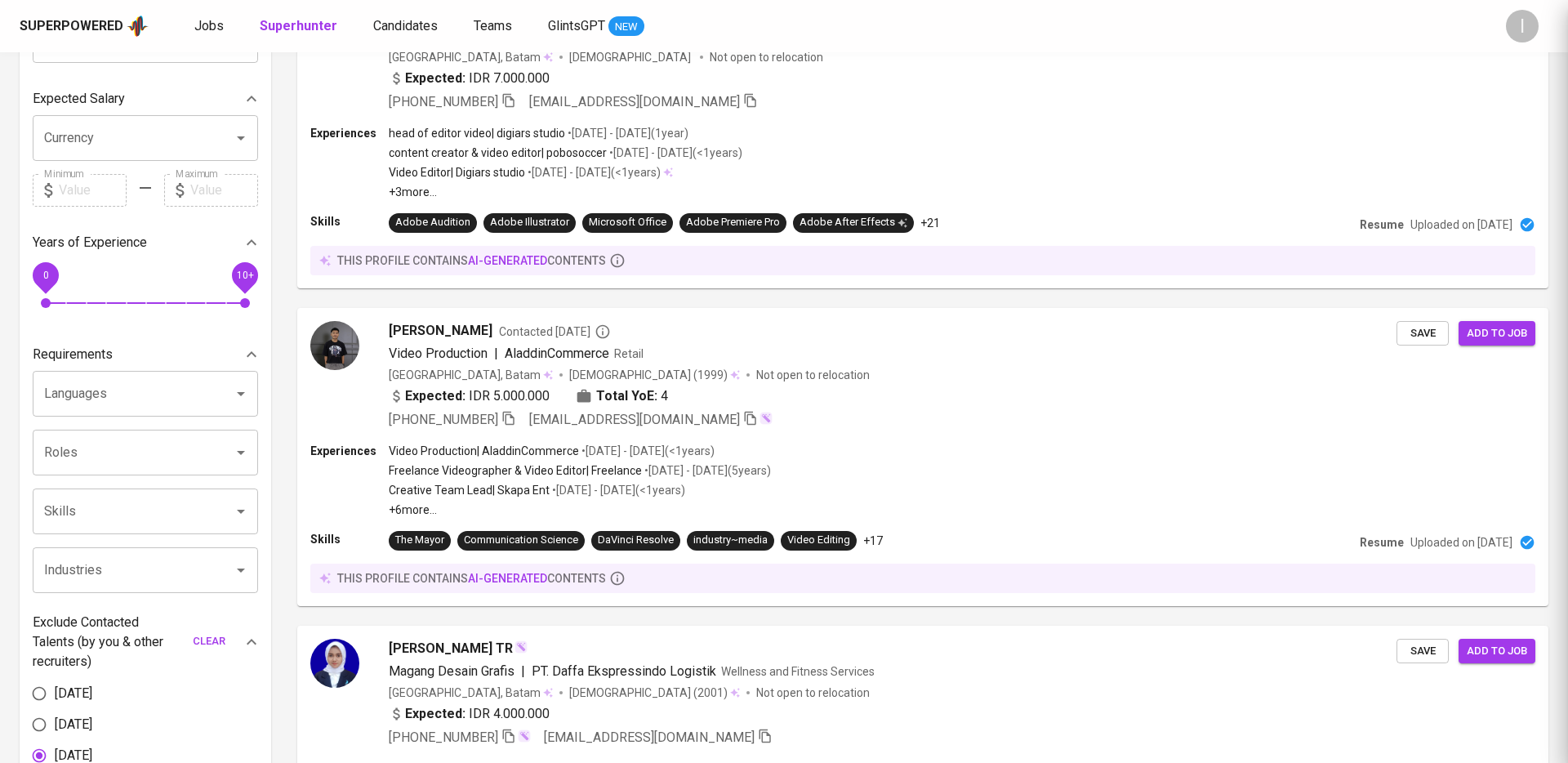
scroll to position [0, 0]
click at [424, 493] on div at bounding box center [784, 381] width 1568 height 763
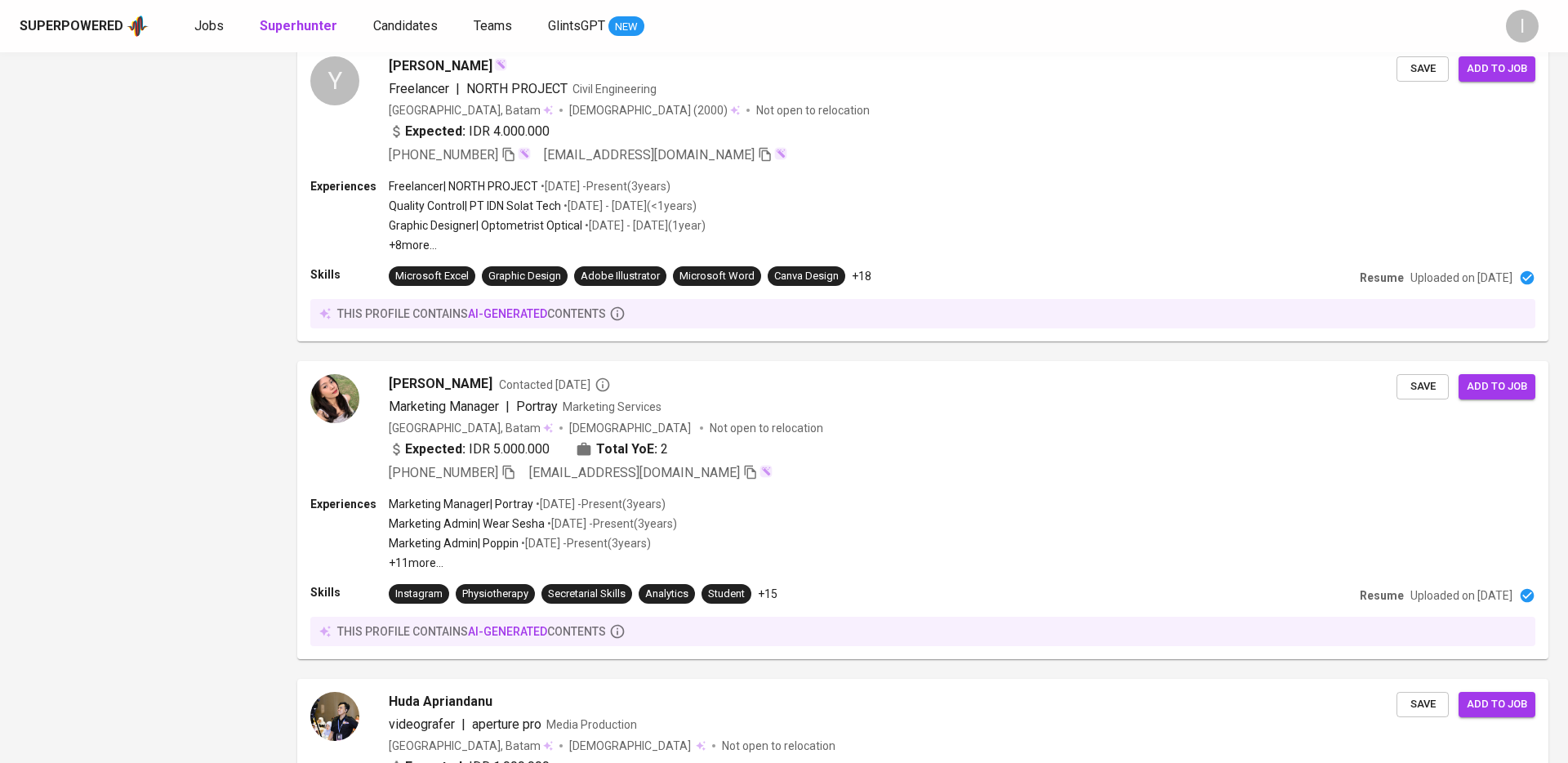
scroll to position [1737, 0]
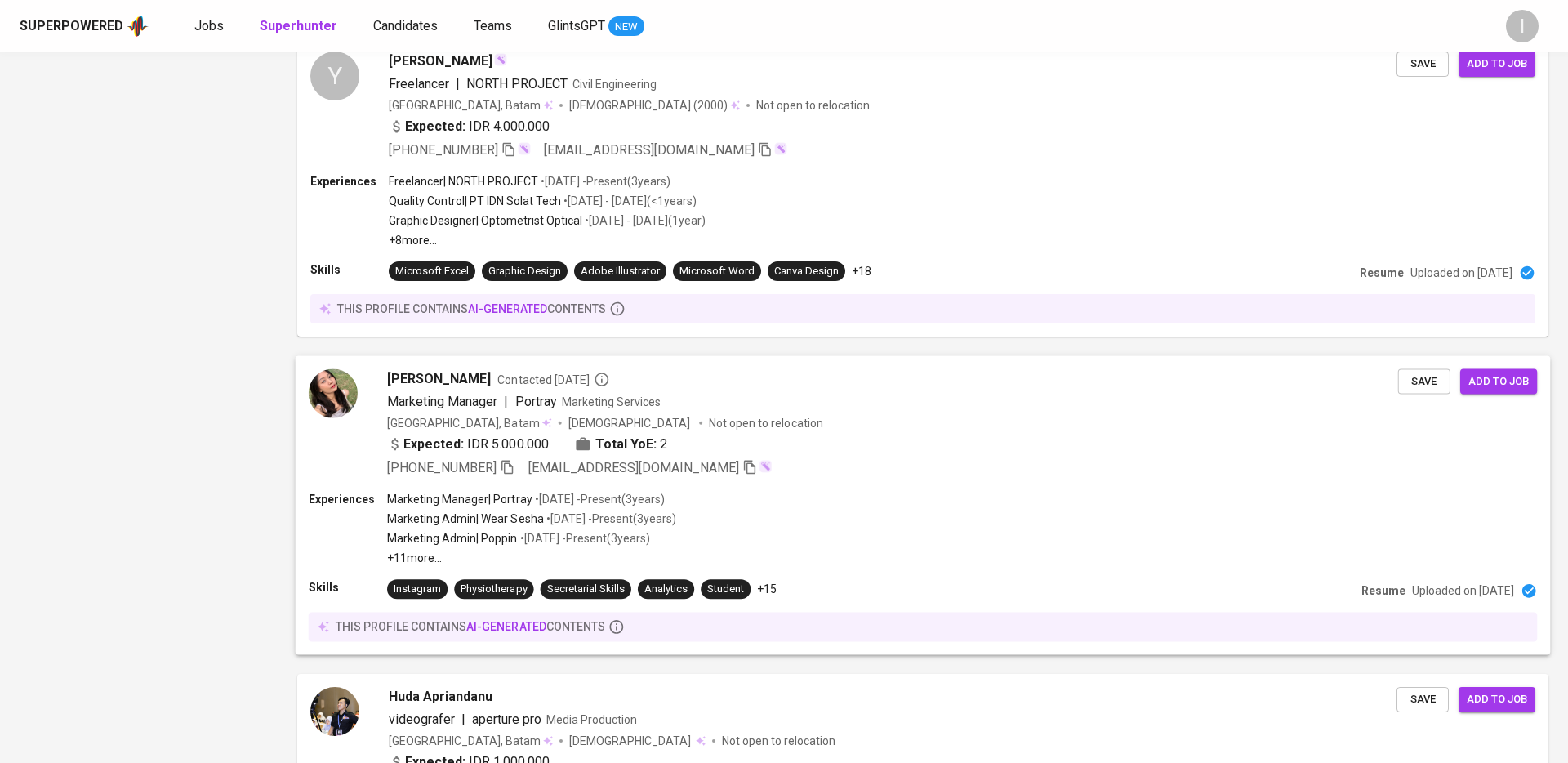
click at [951, 408] on div "Marketing Manager | Portray Marketing Services" at bounding box center [893, 402] width 1011 height 20
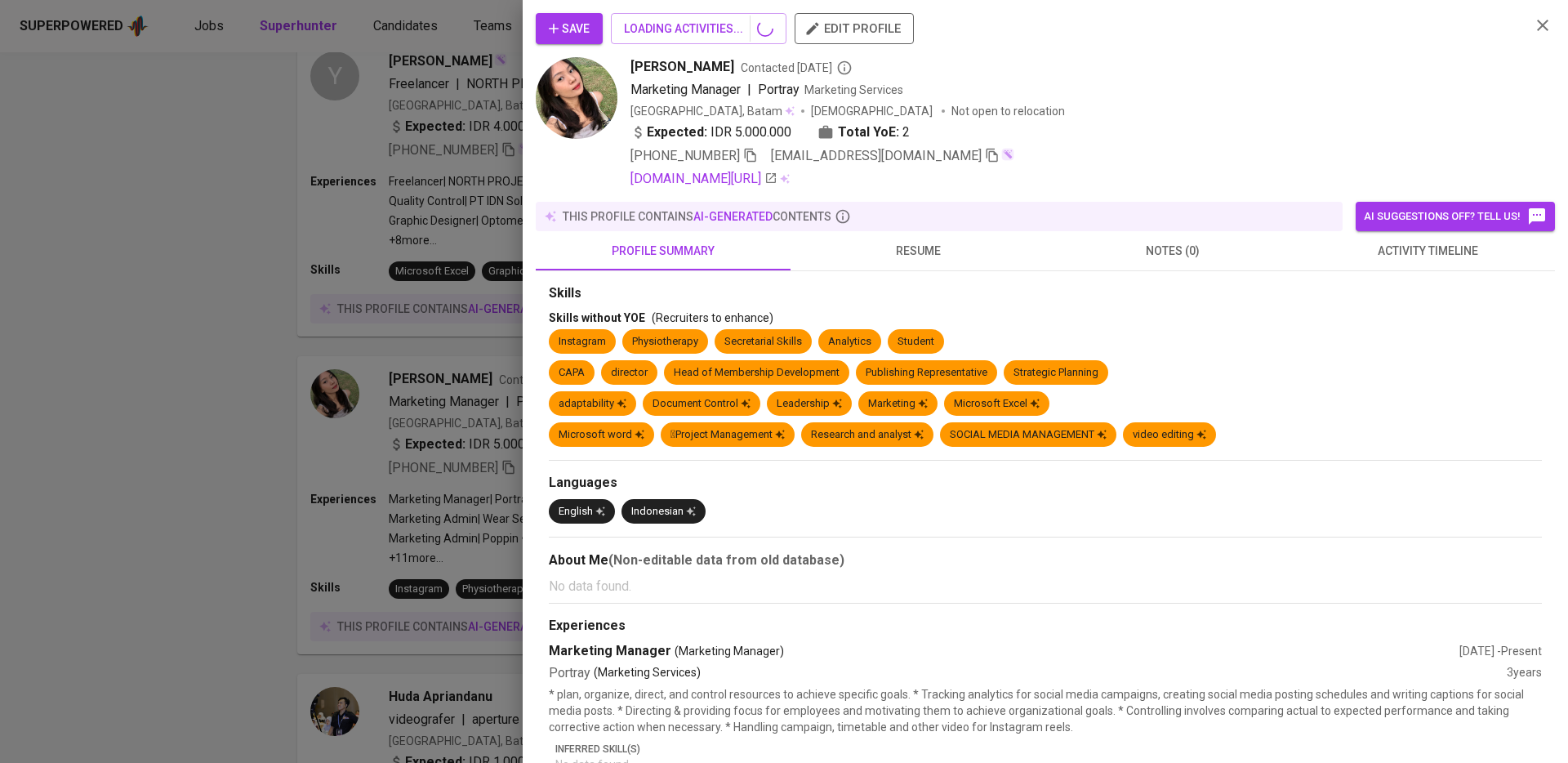
scroll to position [1931, 0]
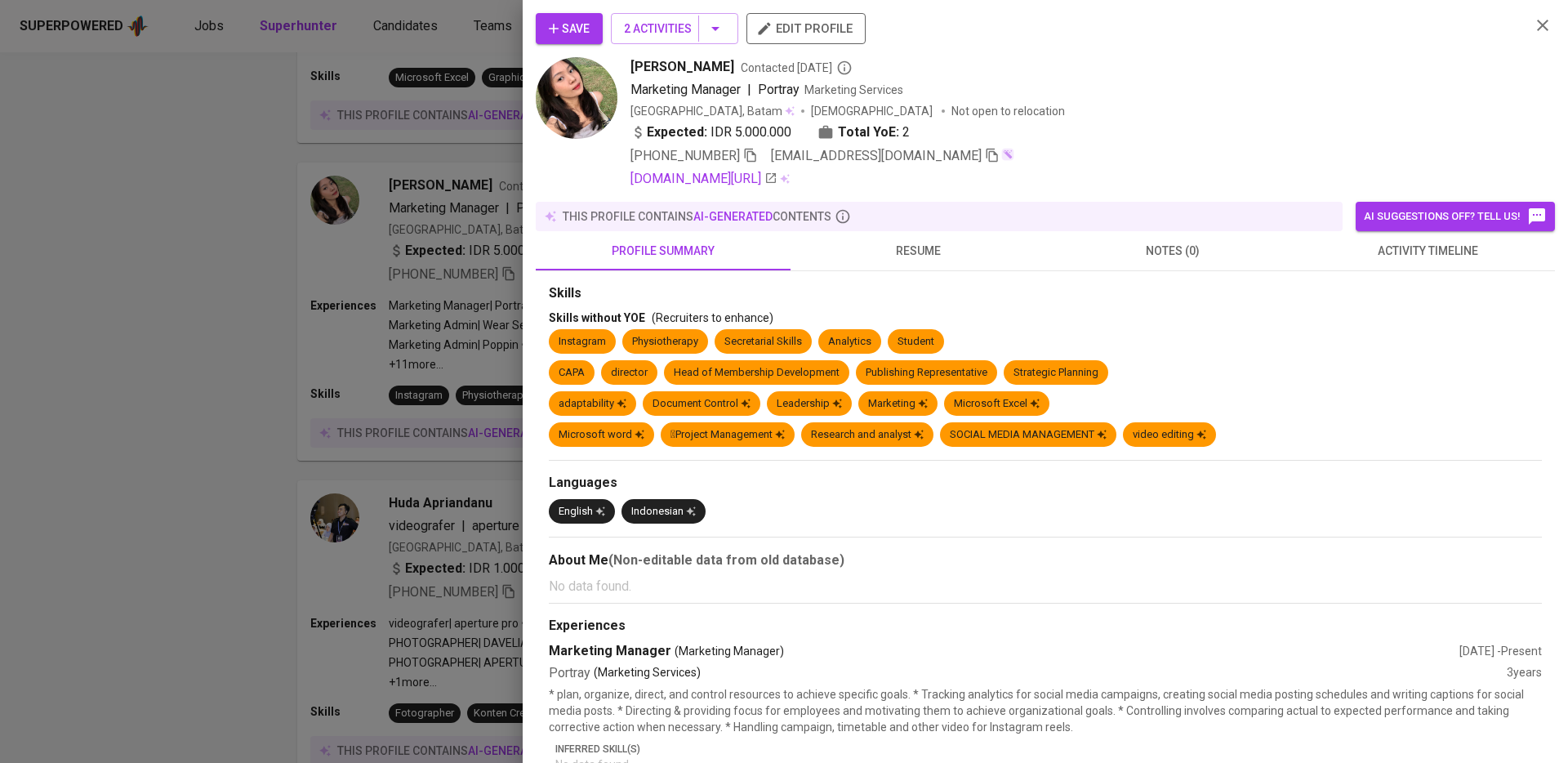
click at [931, 235] on button "resume" at bounding box center [917, 250] width 254 height 39
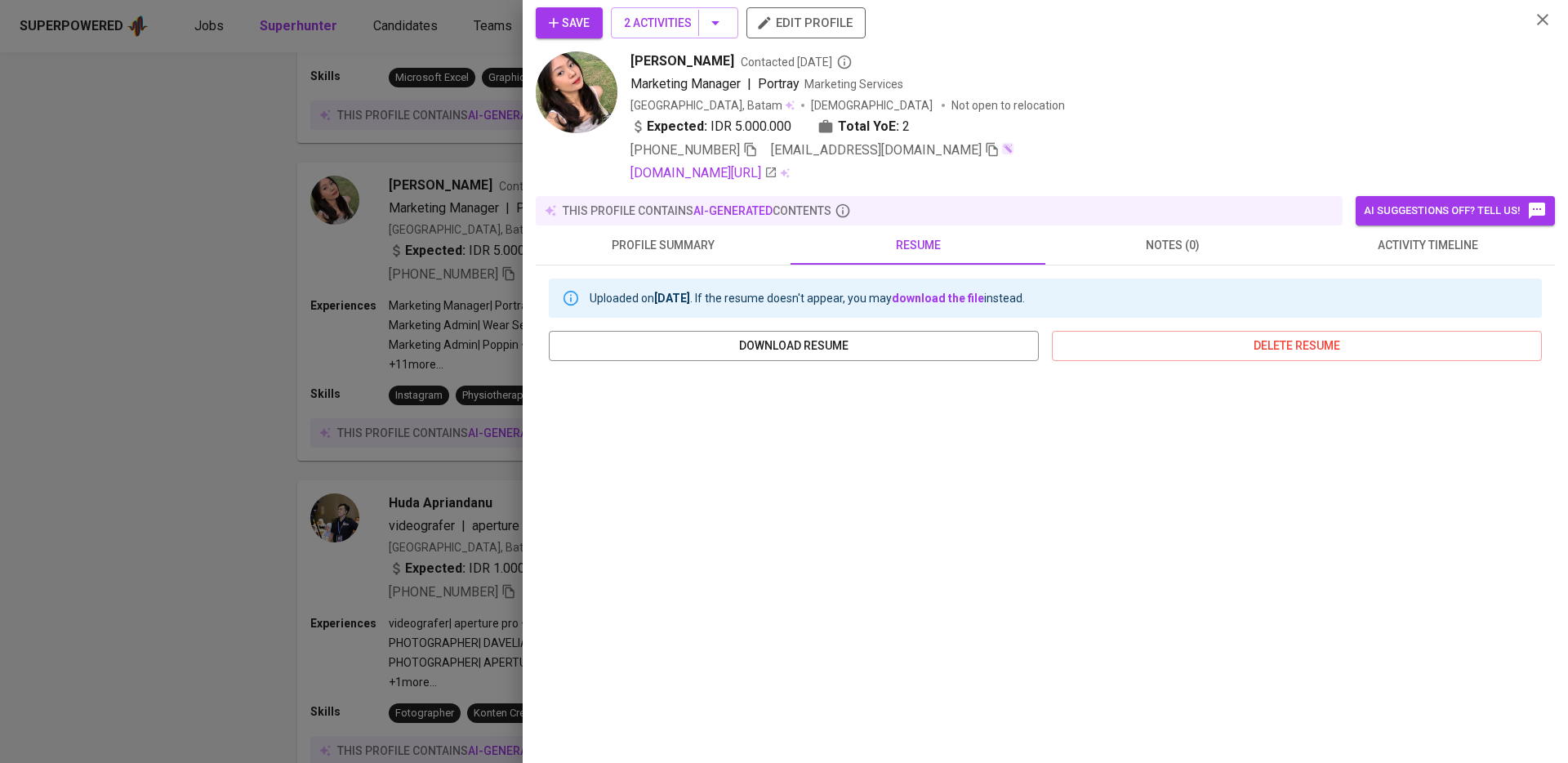
scroll to position [10, 0]
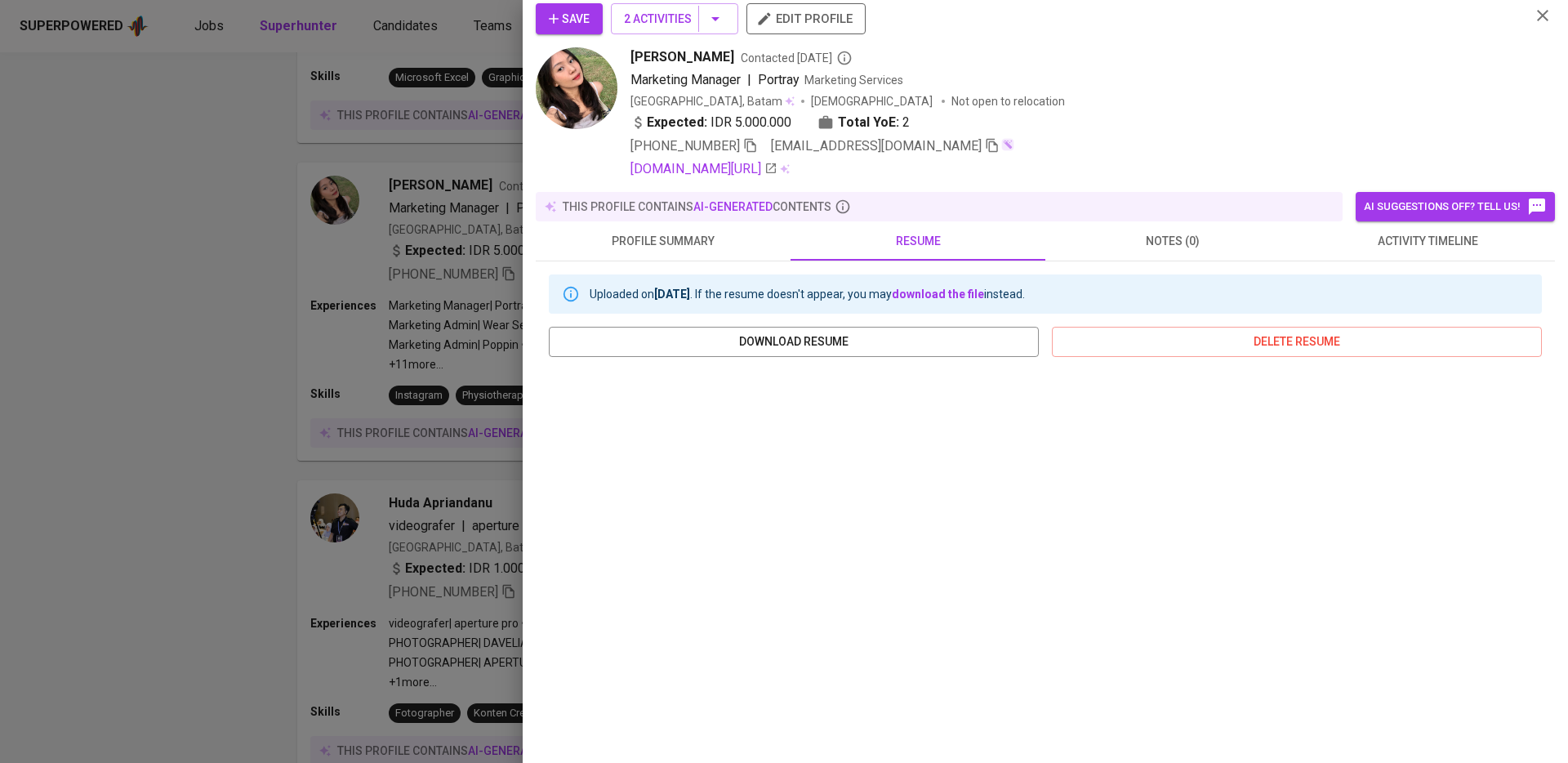
click at [473, 556] on div at bounding box center [784, 381] width 1568 height 763
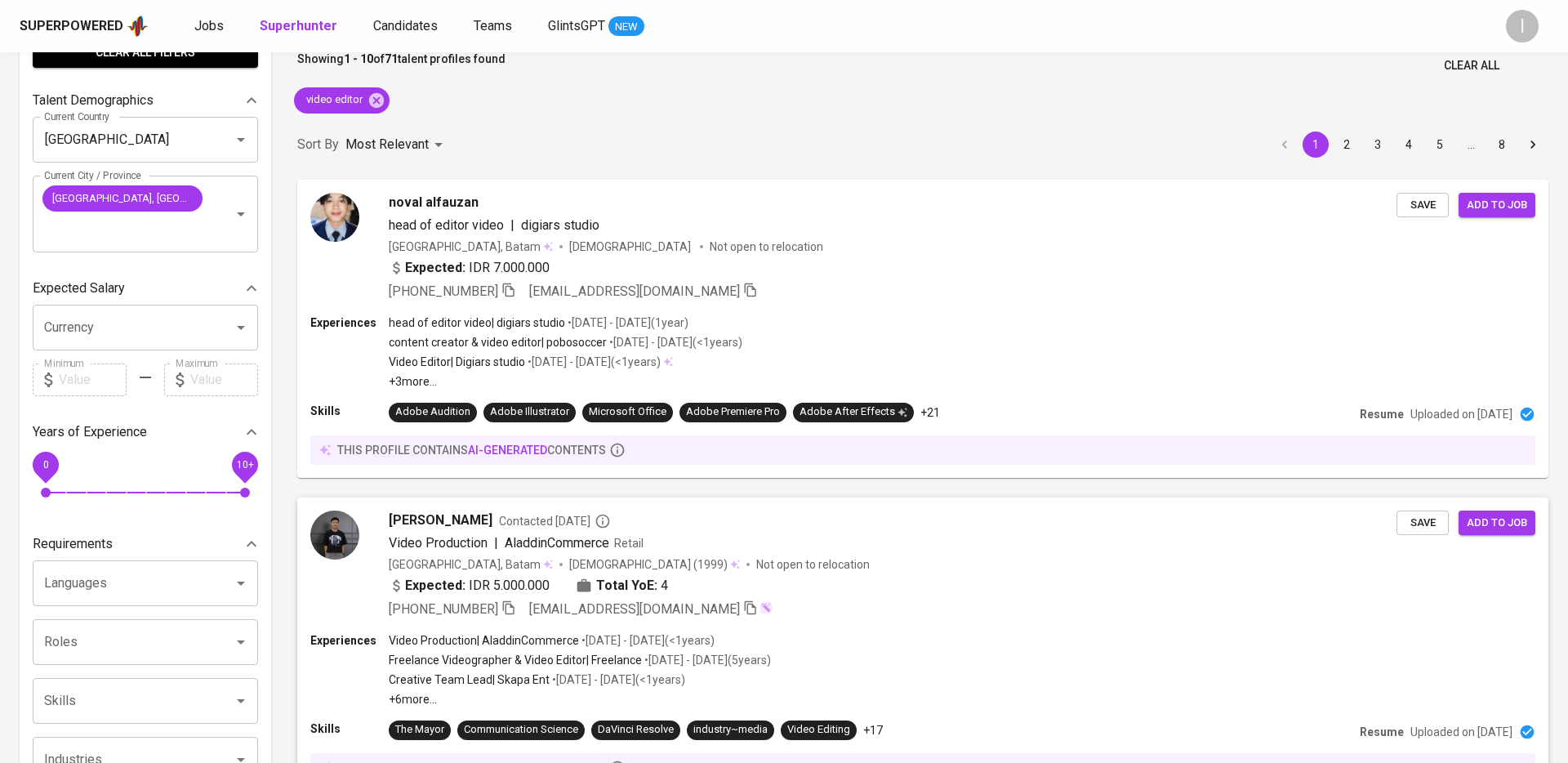
scroll to position [0, 0]
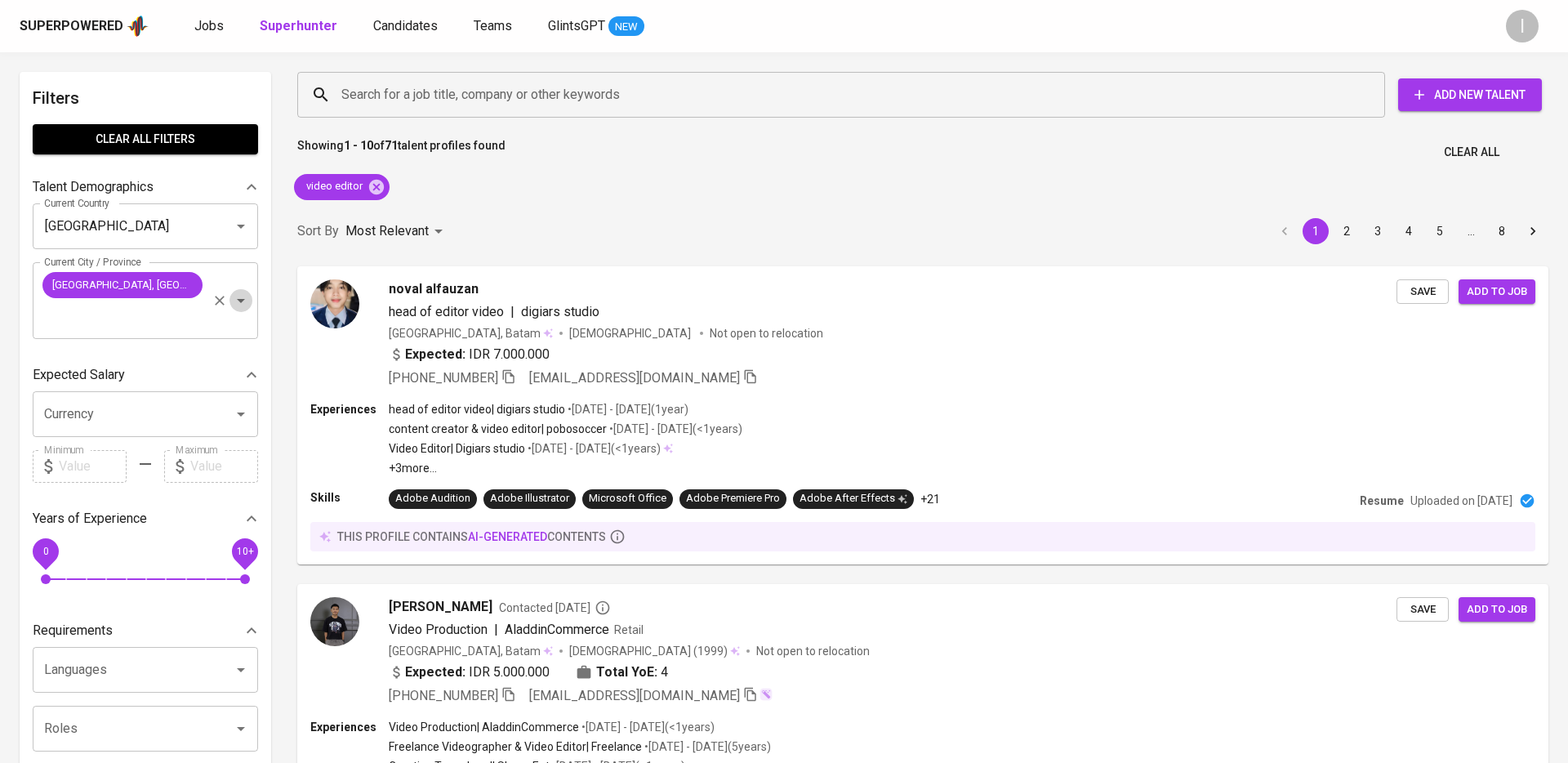
click at [242, 291] on icon "Open" at bounding box center [241, 300] width 20 height 20
click at [228, 289] on button "Clear" at bounding box center [219, 300] width 23 height 23
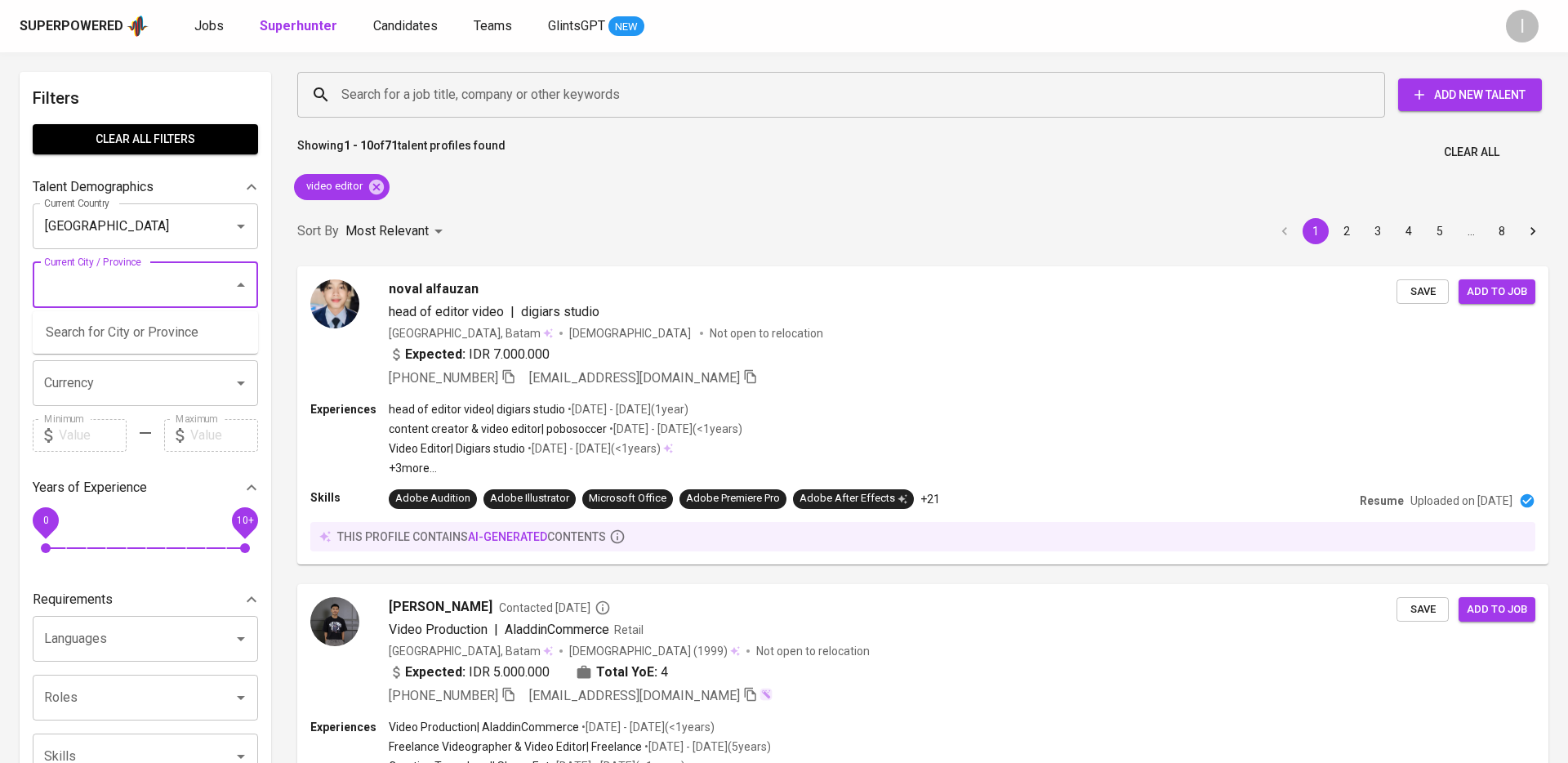
click at [581, 239] on div "Sort By Most Relevant MOST_RELEVANT 1 2 3 4 5 … 8" at bounding box center [923, 231] width 1271 height 50
